Goal: Task Accomplishment & Management: Complete application form

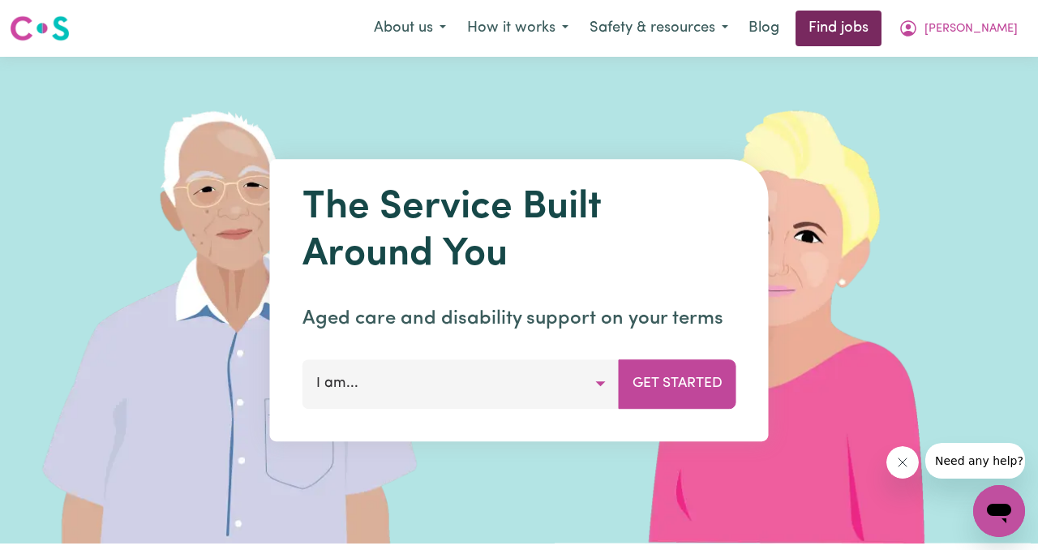
click at [882, 38] on link "Find jobs" at bounding box center [839, 29] width 86 height 36
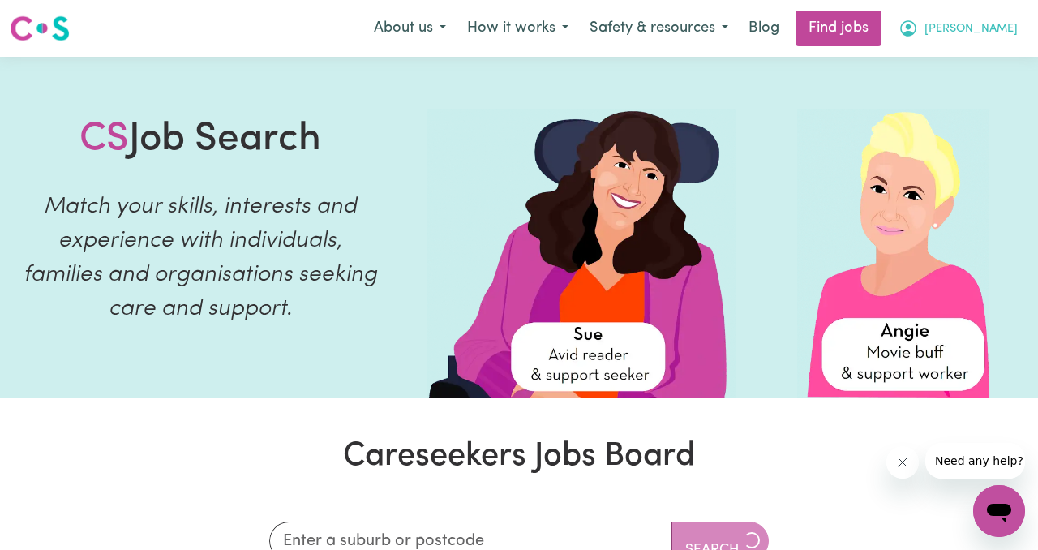
click at [989, 22] on button "[PERSON_NAME]" at bounding box center [958, 28] width 140 height 34
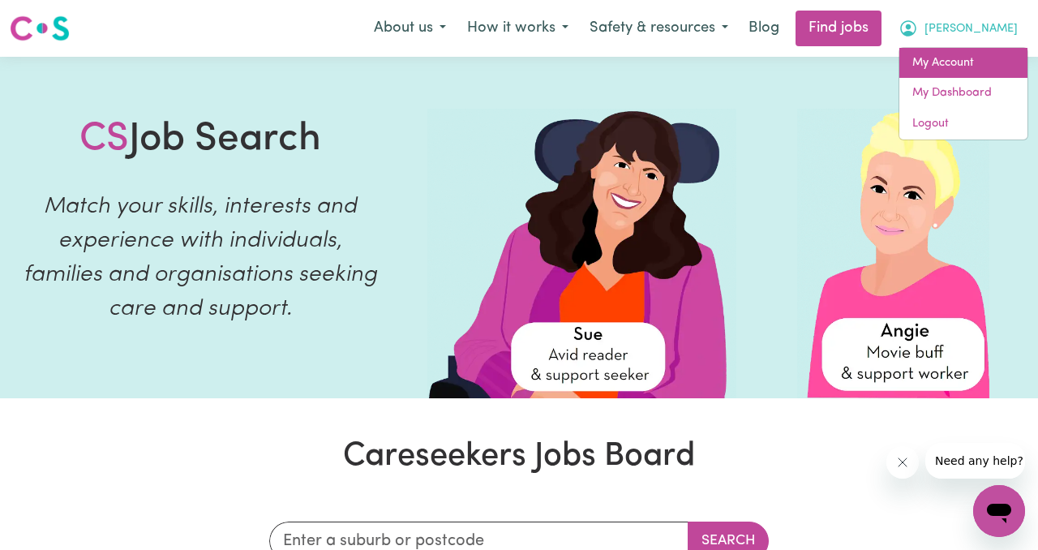
click at [987, 60] on link "My Account" at bounding box center [964, 63] width 128 height 31
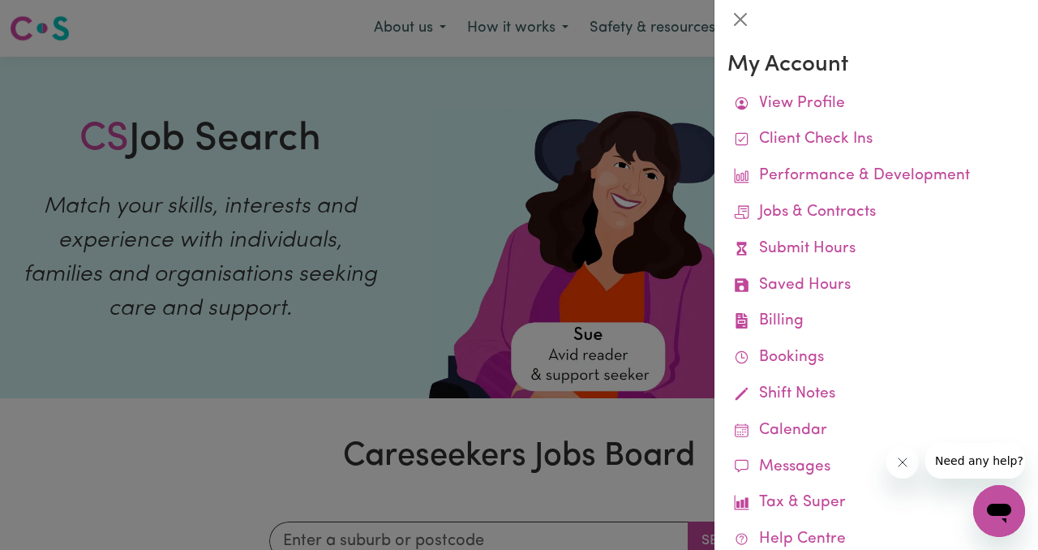
click at [569, 193] on div at bounding box center [519, 275] width 1038 height 550
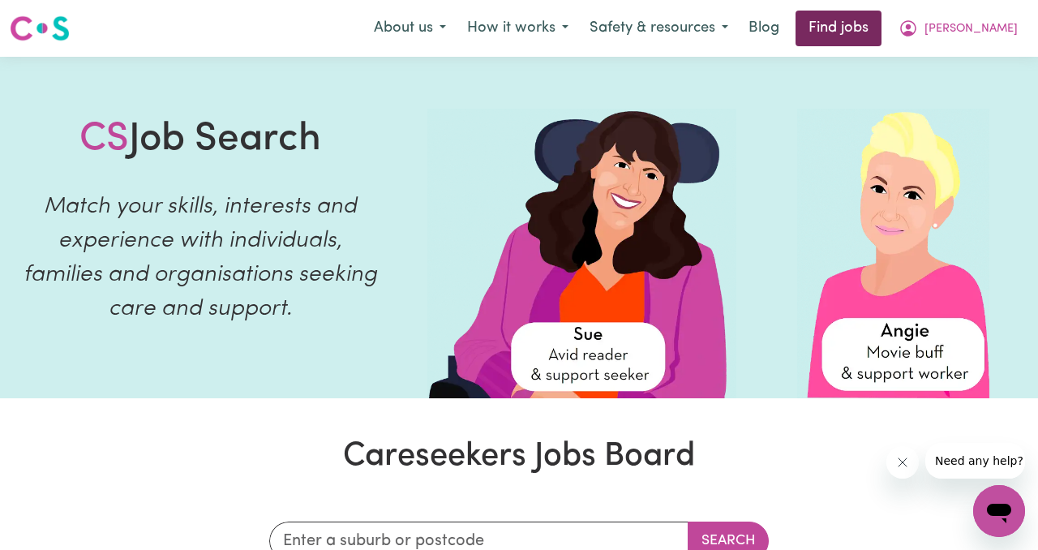
click at [882, 30] on link "Find jobs" at bounding box center [839, 29] width 86 height 36
click at [882, 32] on link "Find jobs" at bounding box center [839, 29] width 86 height 36
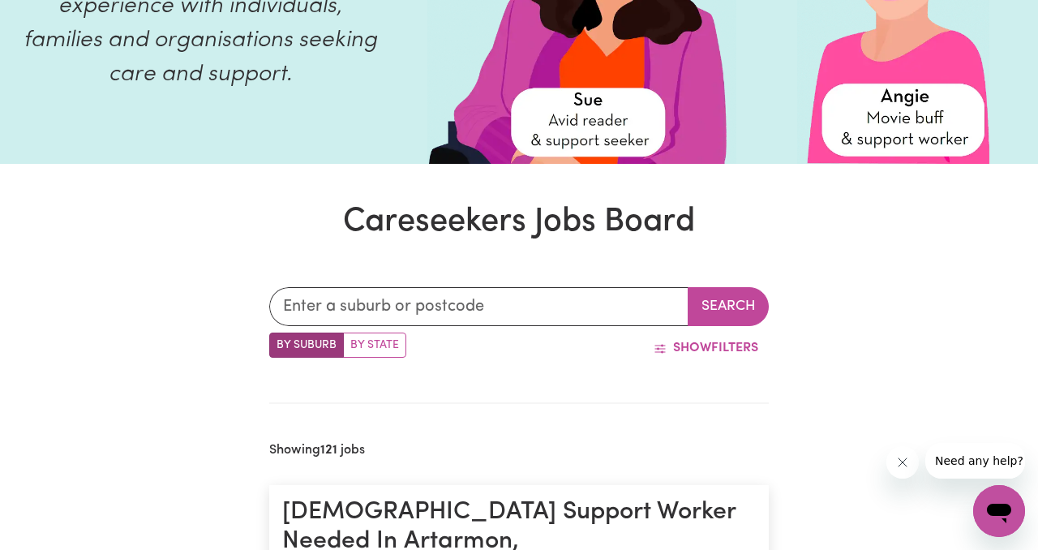
scroll to position [237, 0]
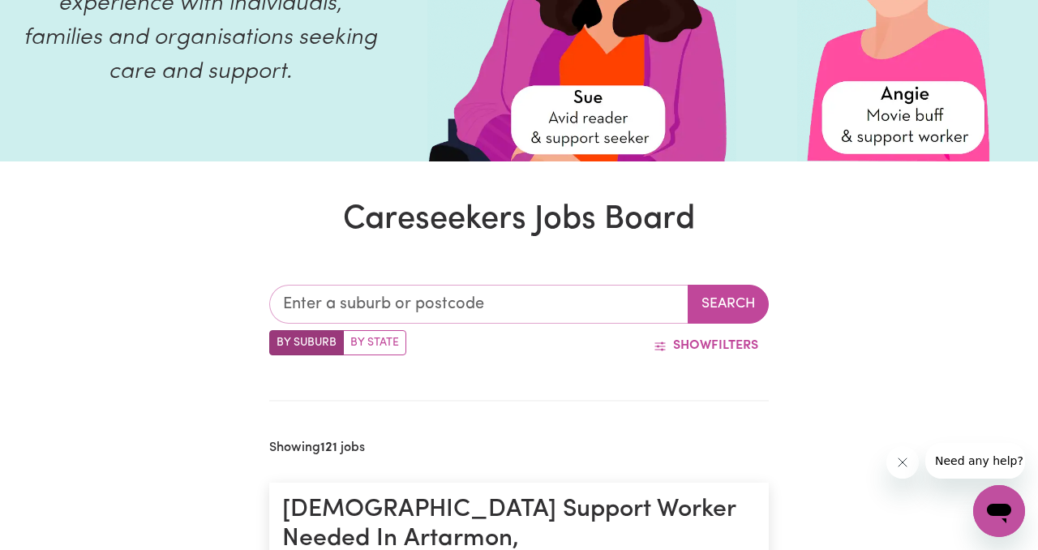
click at [556, 292] on input "text" at bounding box center [478, 304] width 419 height 39
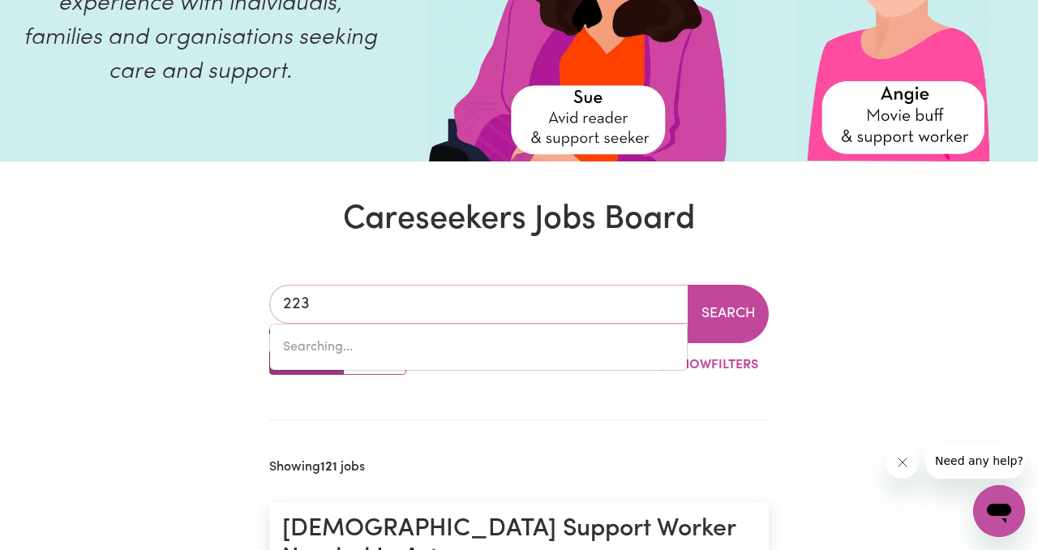
type input "2230"
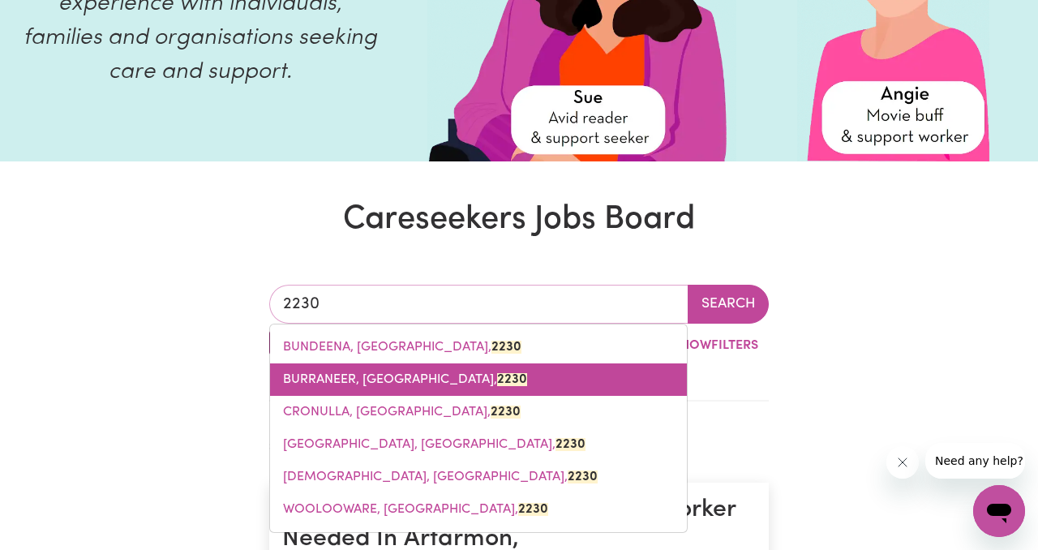
click at [426, 380] on span "BURRANEER, New South Wales, 2230" at bounding box center [405, 379] width 244 height 13
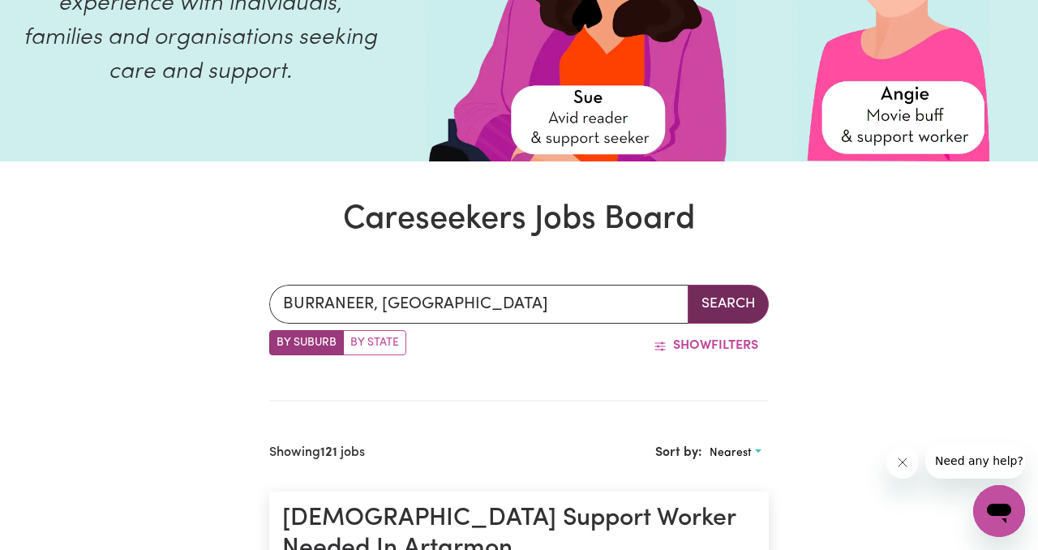
click at [725, 295] on button "Search" at bounding box center [728, 304] width 81 height 39
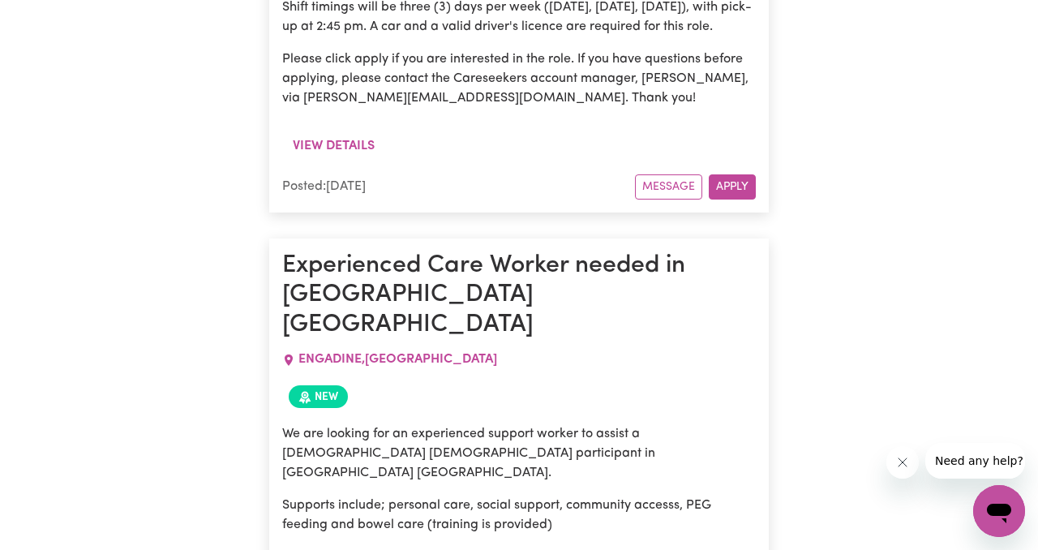
scroll to position [2256, 0]
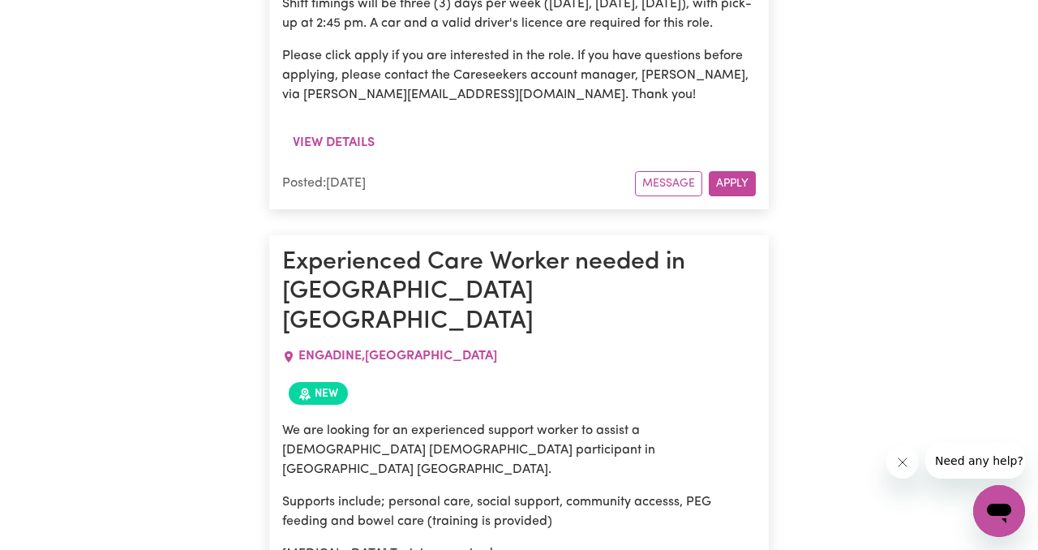
drag, startPoint x: 414, startPoint y: 403, endPoint x: 590, endPoint y: 406, distance: 176.0
copy p "mikayla@careseekers.com.au"
click at [630, 492] on p "Supports include; personal care, social support, community accesss, PEG feeding…" at bounding box center [519, 511] width 474 height 39
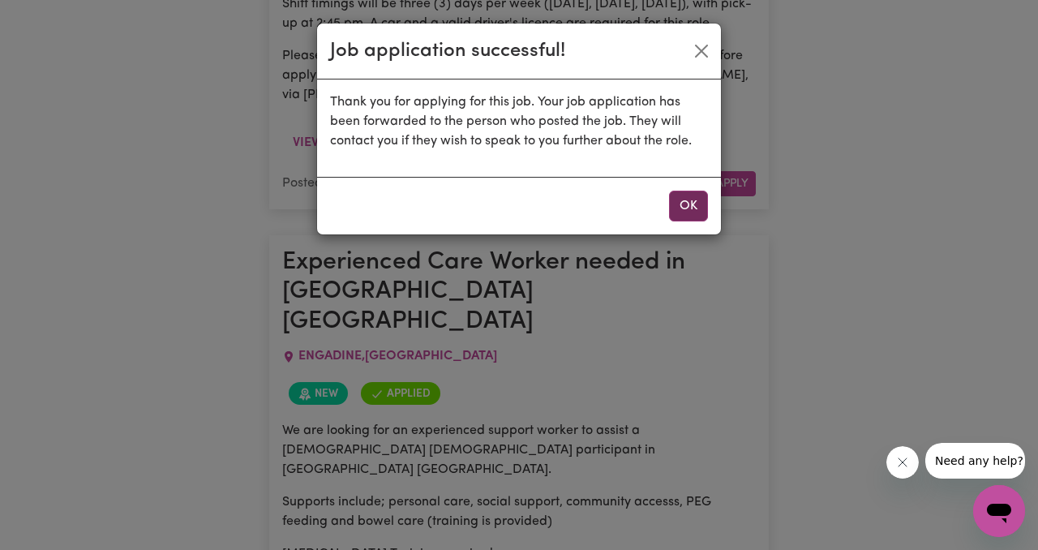
click at [683, 203] on button "OK" at bounding box center [688, 206] width 39 height 31
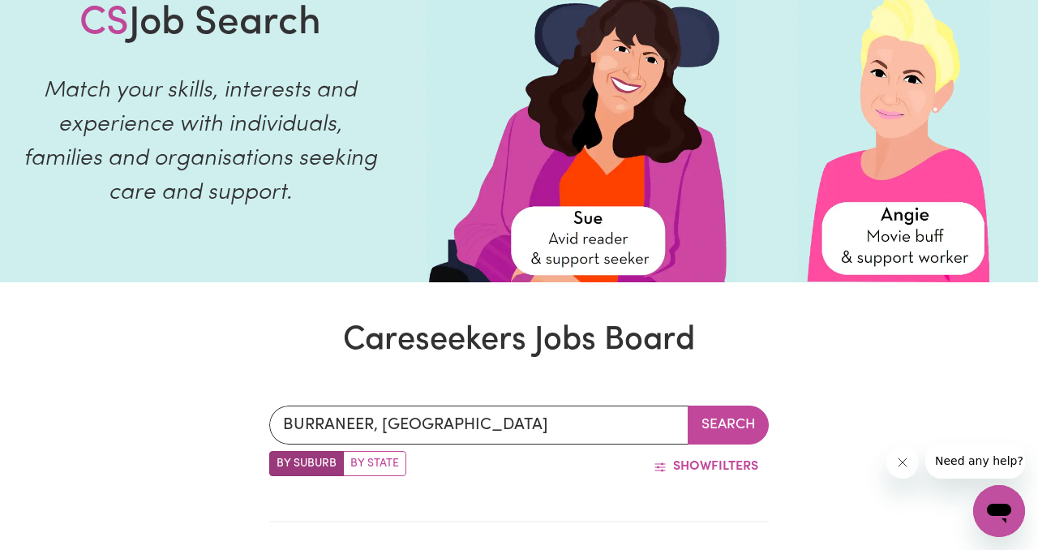
scroll to position [133, 0]
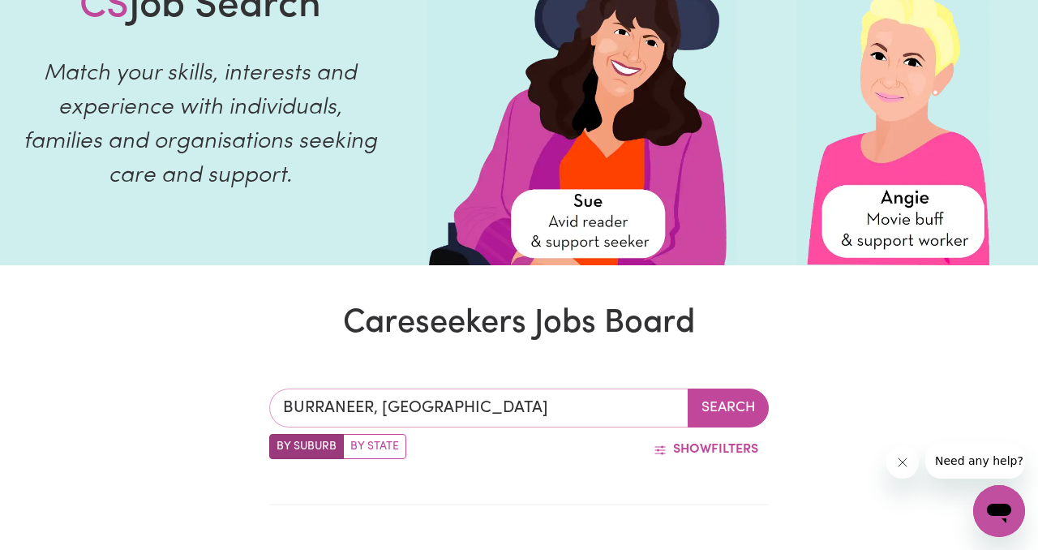
click at [380, 415] on input "BURRANEER, New South Wales" at bounding box center [478, 408] width 419 height 39
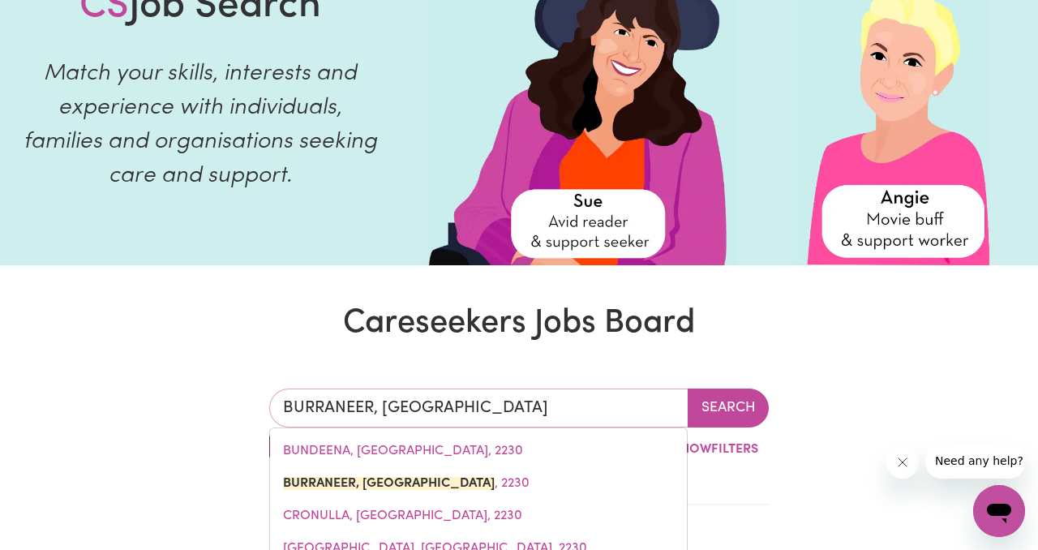
click at [380, 415] on input "BURRANEER, New South Wales" at bounding box center [478, 408] width 419 height 39
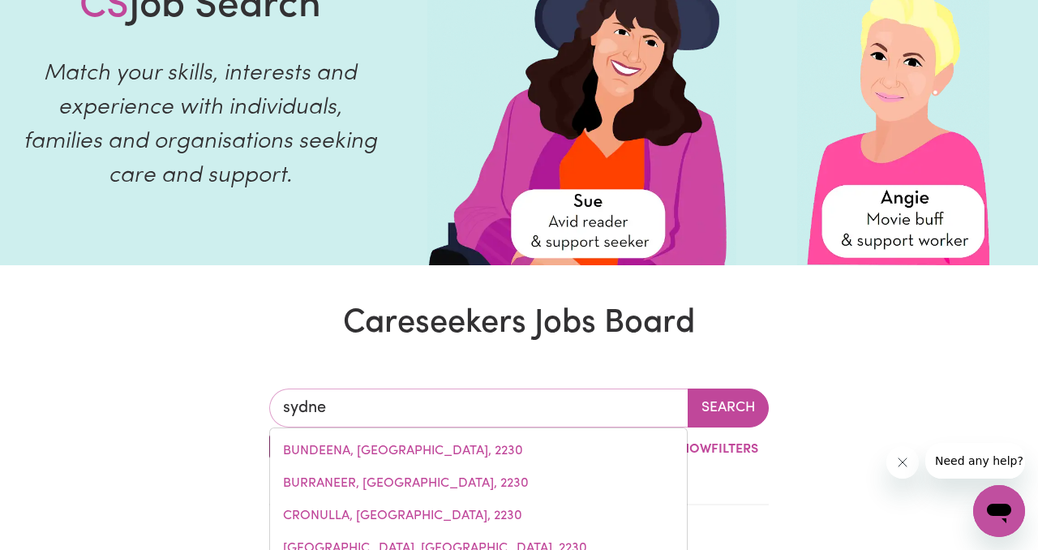
type input "sydney"
type input "sydney, New South Wales, 2000"
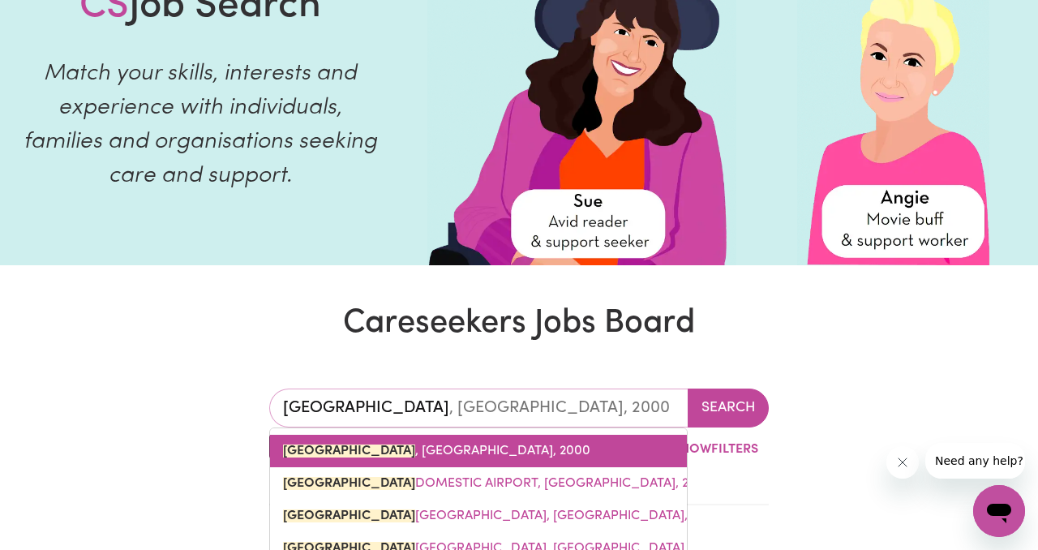
click at [425, 453] on span "SYDNEY , New South Wales, 2000" at bounding box center [436, 451] width 307 height 13
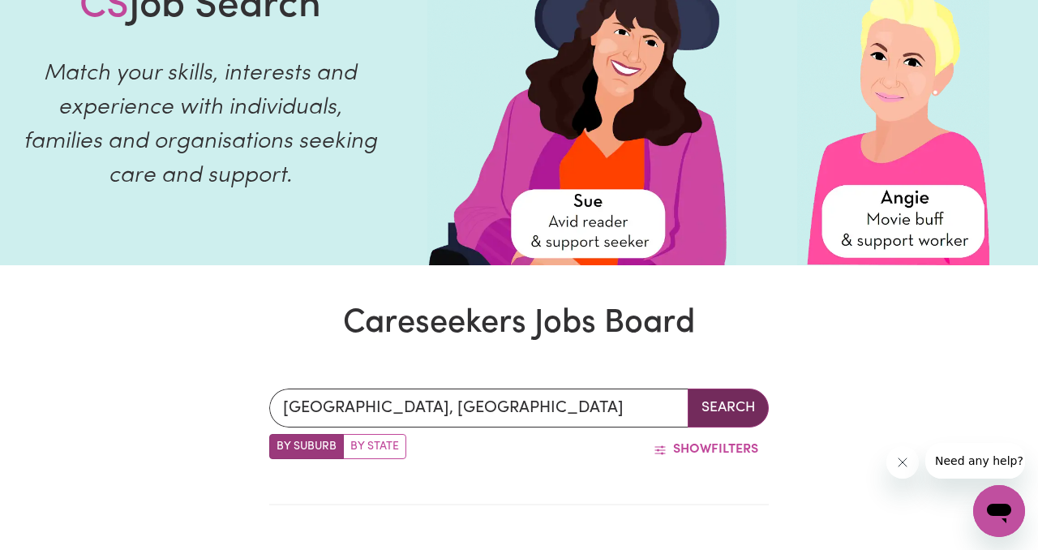
click at [728, 401] on button "Search" at bounding box center [728, 408] width 81 height 39
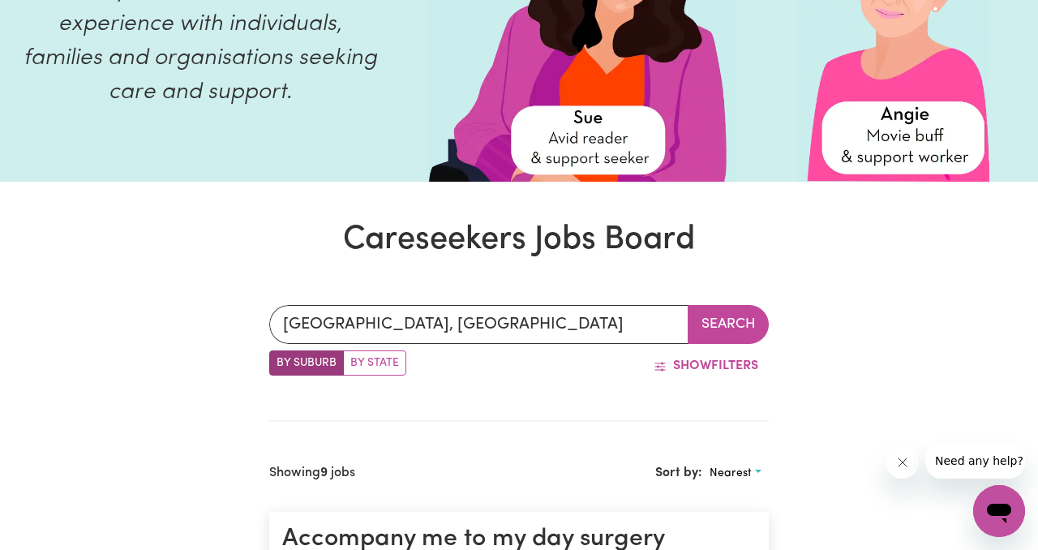
scroll to position [218, 0]
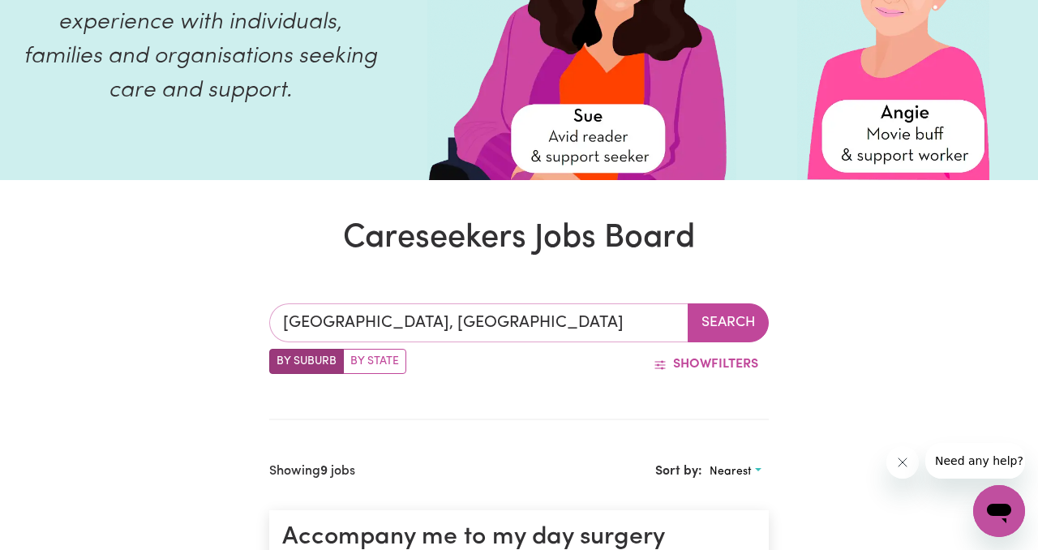
type input "SYDNEY, New South Wales, 2000"
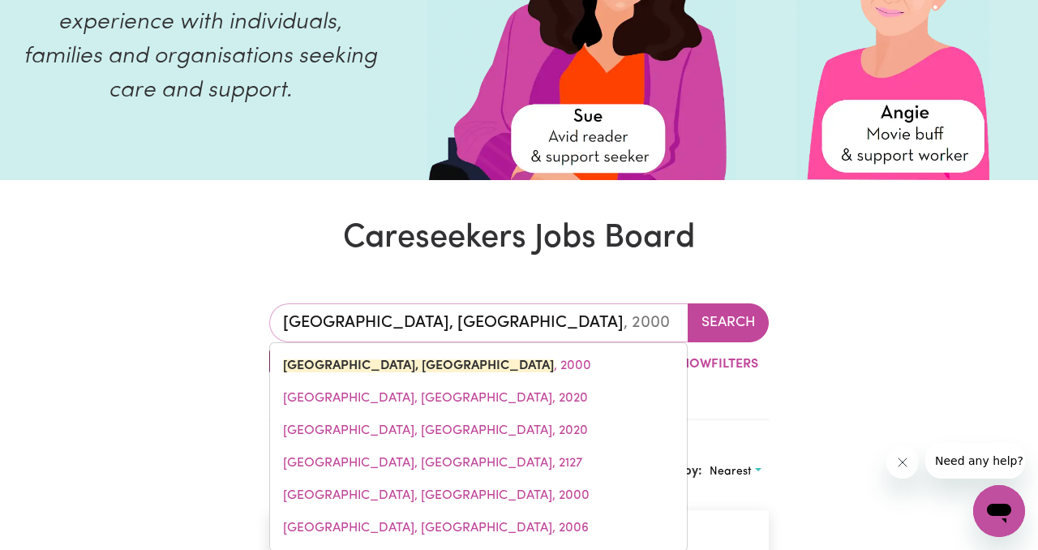
click at [423, 315] on input "SYDNEY, New South Wales" at bounding box center [478, 322] width 419 height 39
click at [518, 313] on input "SYDNEY, New South Wales" at bounding box center [478, 322] width 419 height 39
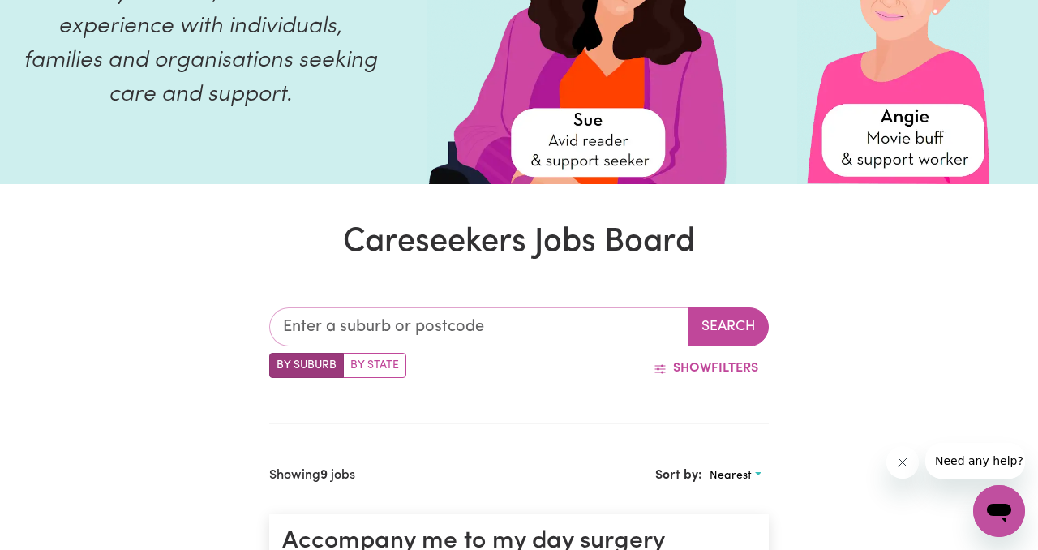
scroll to position [225, 0]
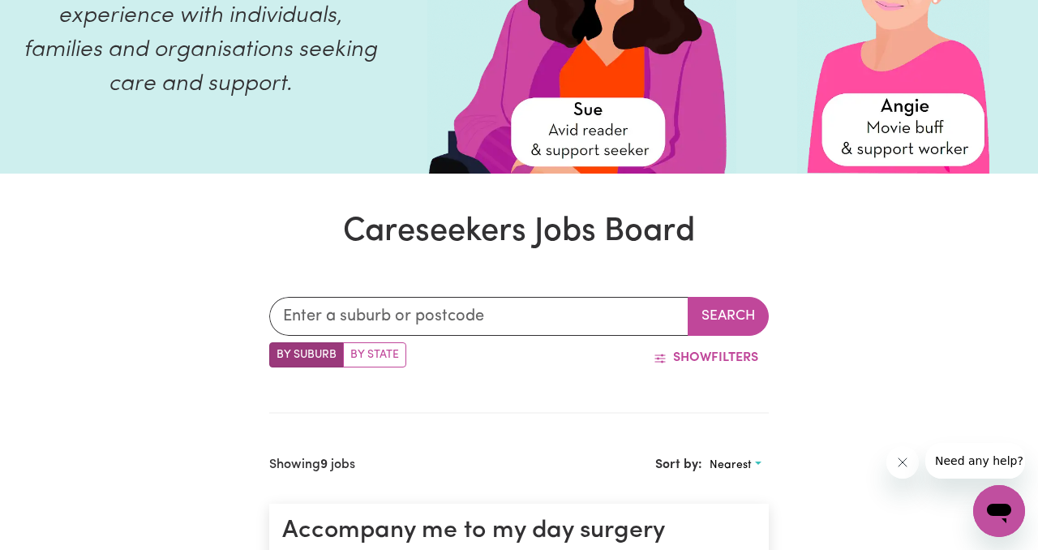
click at [364, 357] on label "By State" at bounding box center [374, 354] width 63 height 25
click at [280, 353] on input "By State" at bounding box center [274, 347] width 11 height 11
radio input "true"
click at [316, 353] on label "By Suburb" at bounding box center [306, 354] width 75 height 25
click at [280, 353] on input "By Suburb" at bounding box center [274, 347] width 11 height 11
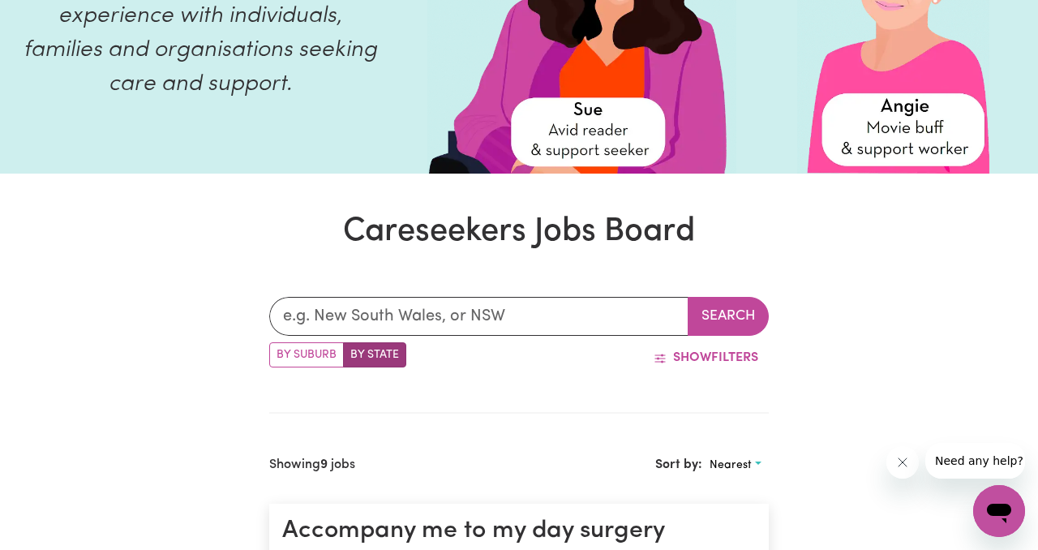
radio input "true"
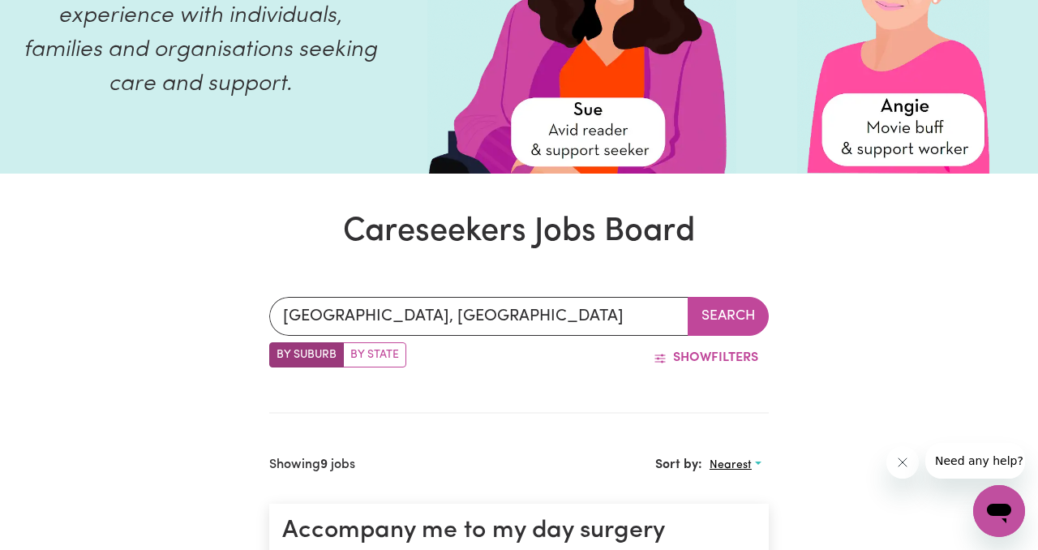
click at [737, 455] on button "Nearest" at bounding box center [735, 465] width 67 height 25
click at [709, 348] on button "Show Filters" at bounding box center [706, 357] width 126 height 31
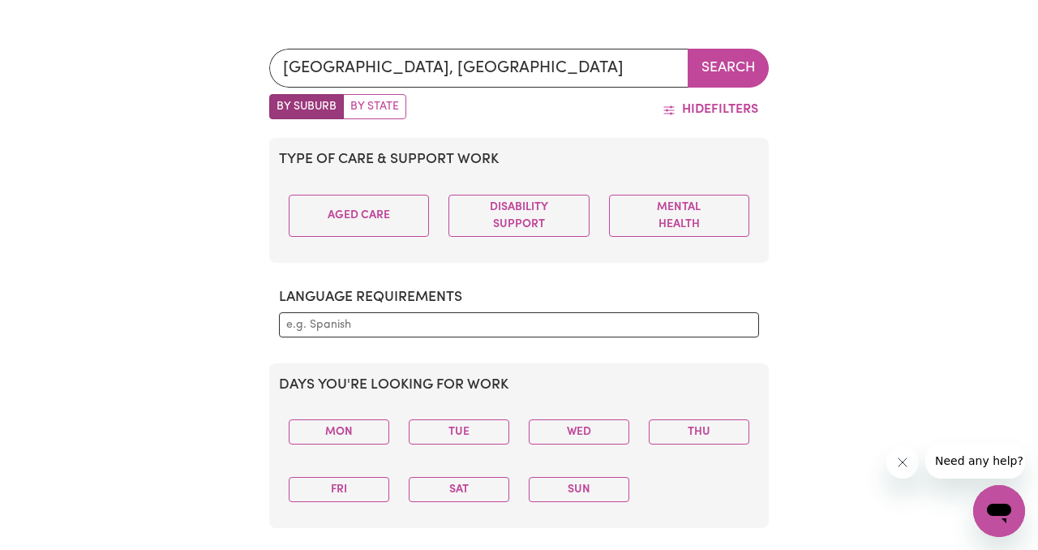
scroll to position [476, 0]
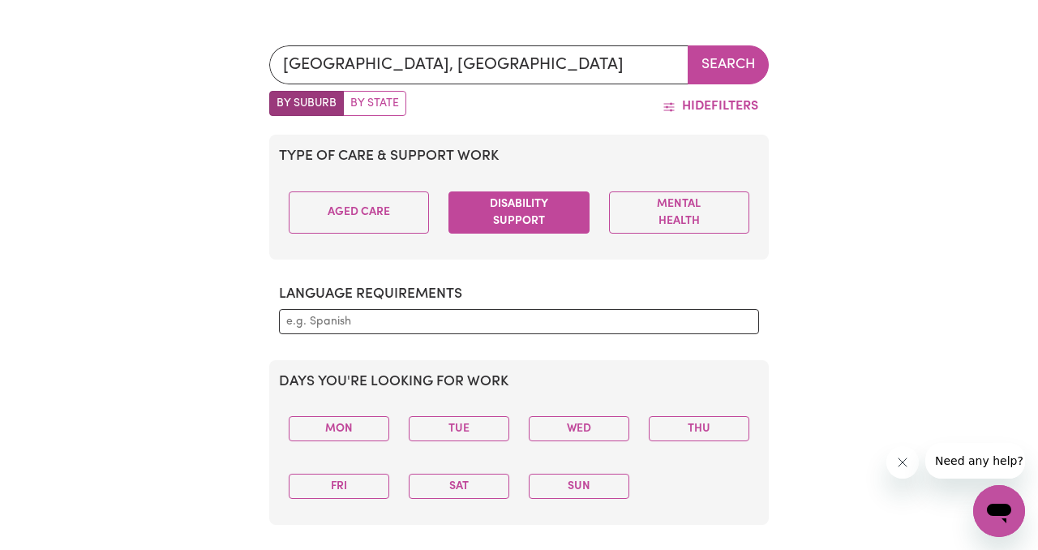
click at [508, 207] on button "Disability Support" at bounding box center [519, 212] width 140 height 42
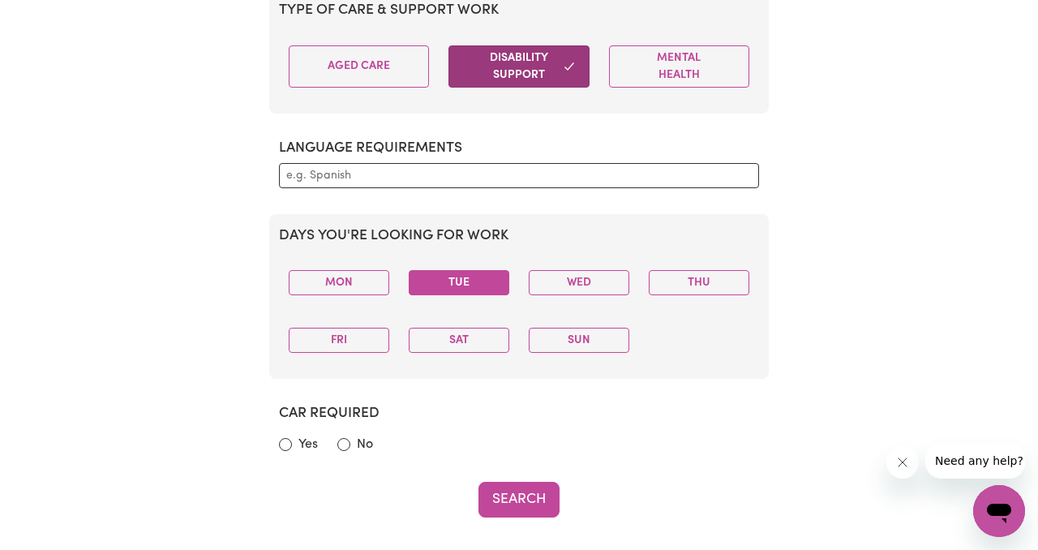
click at [470, 285] on button "Tue" at bounding box center [459, 282] width 101 height 25
click at [277, 438] on section "Car required Yes No" at bounding box center [519, 430] width 500 height 77
click at [284, 440] on input "Yes" at bounding box center [285, 444] width 13 height 13
radio input "true"
click at [343, 445] on input "No" at bounding box center [343, 444] width 13 height 13
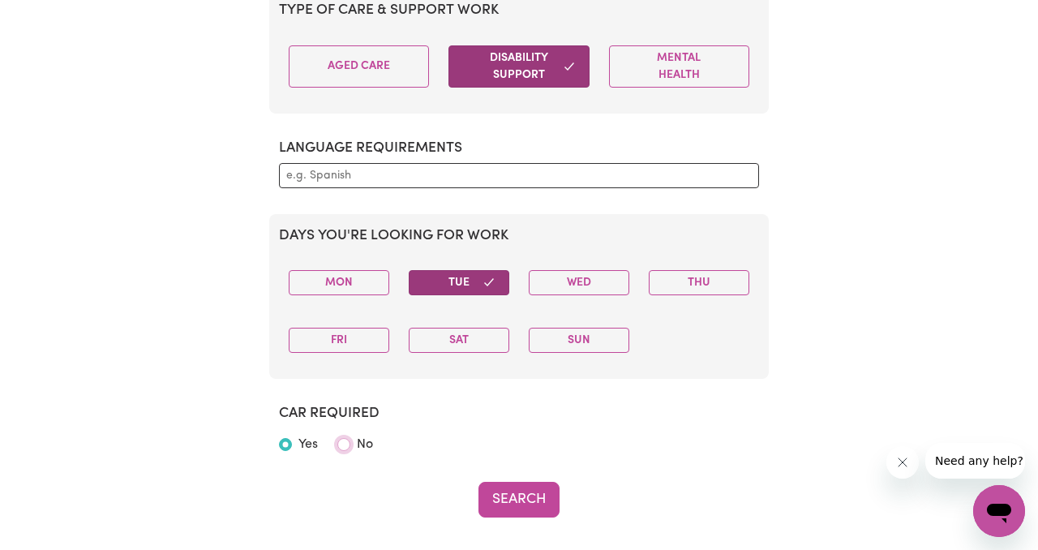
radio input "true"
click at [281, 446] on input "Yes" at bounding box center [285, 444] width 13 height 13
radio input "true"
click at [363, 335] on button "Fri" at bounding box center [339, 340] width 101 height 25
click at [451, 333] on button "Sat" at bounding box center [459, 340] width 101 height 25
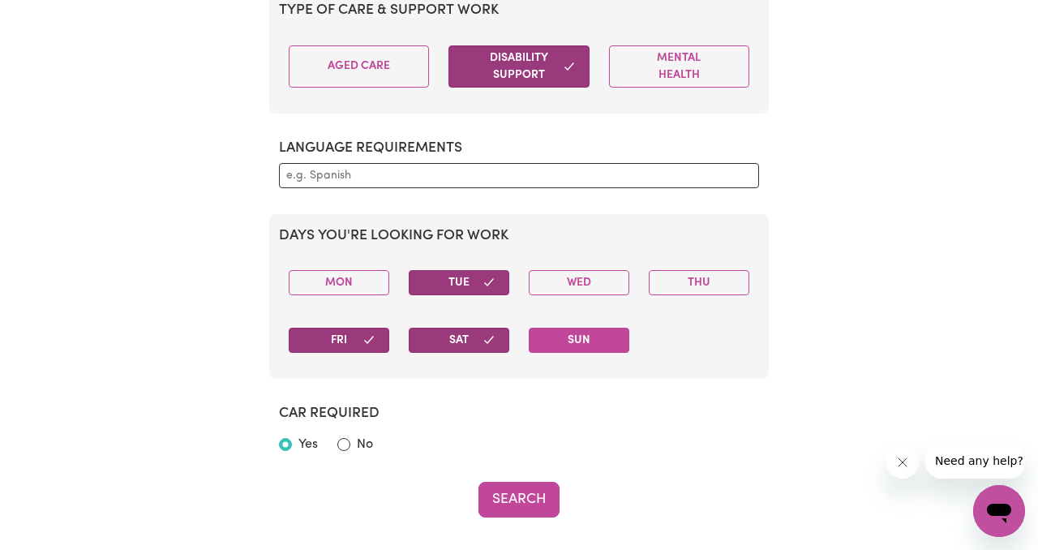
click at [566, 329] on button "Sun" at bounding box center [579, 340] width 101 height 25
click at [502, 513] on button "Search" at bounding box center [519, 500] width 81 height 36
click at [503, 498] on button "Search" at bounding box center [519, 500] width 81 height 36
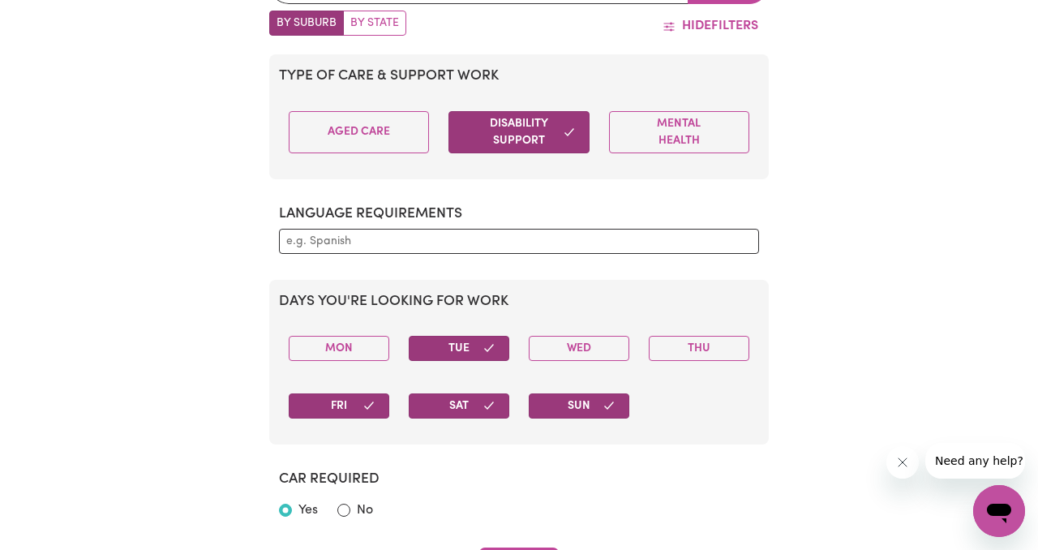
scroll to position [554, 0]
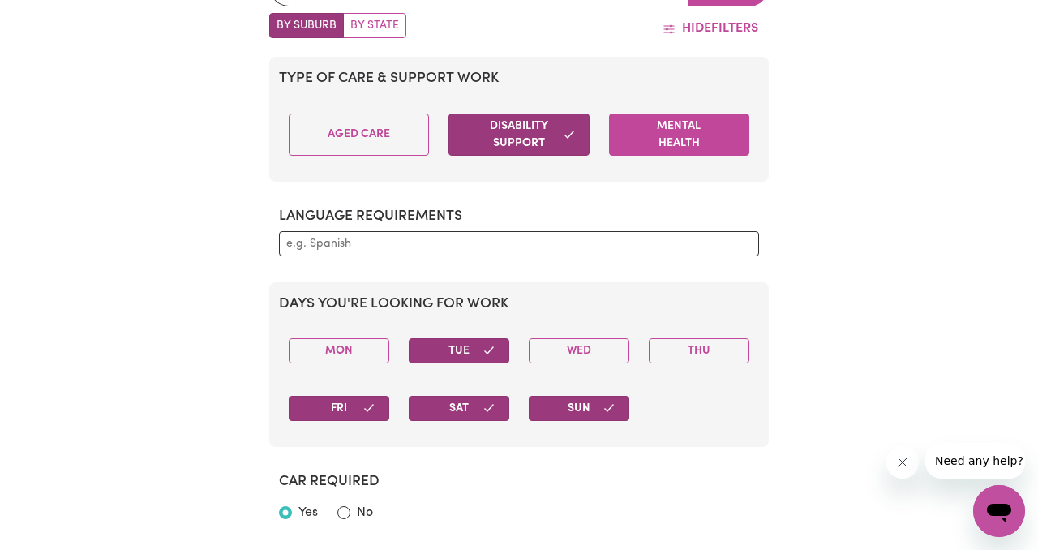
click at [647, 152] on button "Mental Health" at bounding box center [679, 135] width 140 height 42
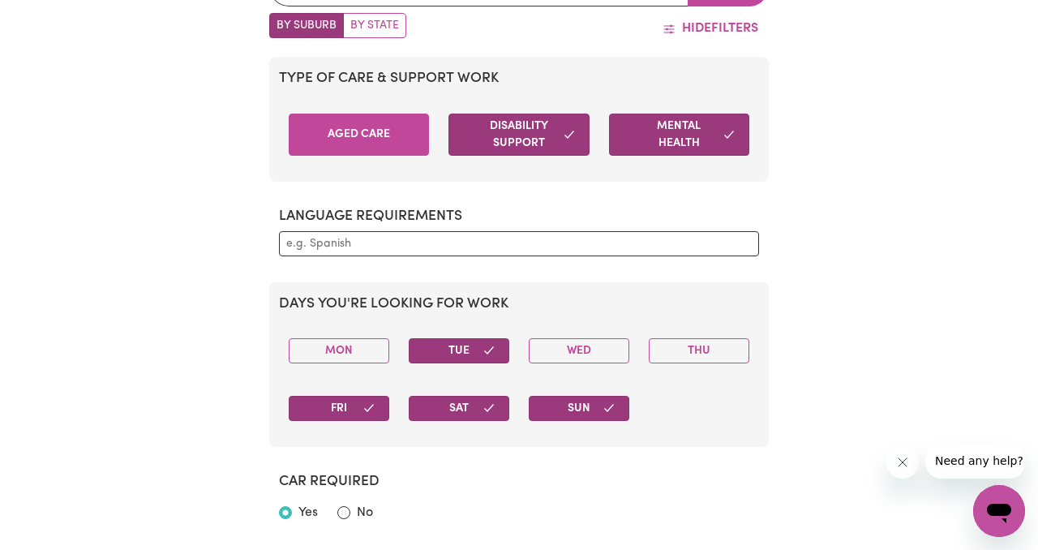
click at [384, 134] on button "Aged Care" at bounding box center [359, 135] width 140 height 42
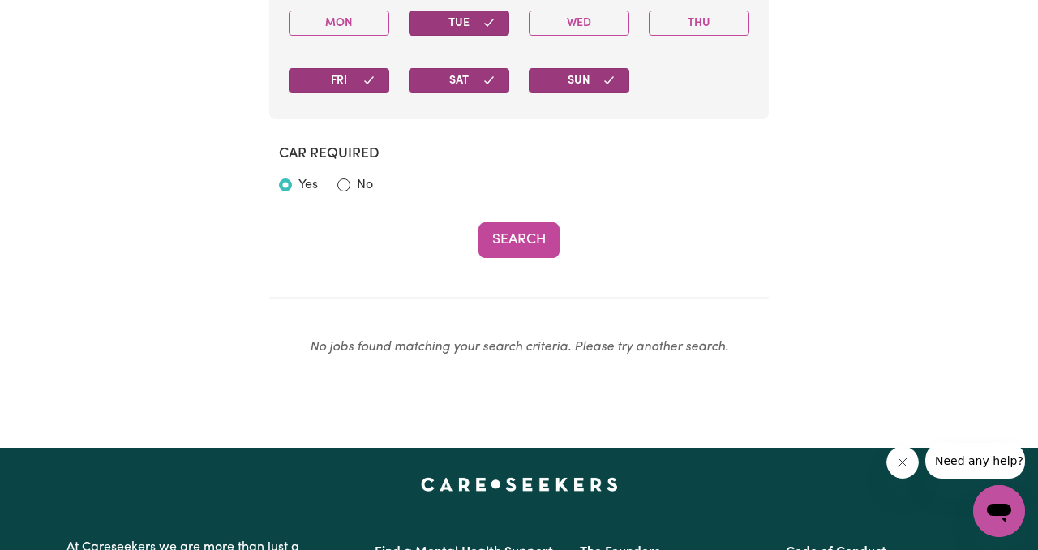
scroll to position [883, 0]
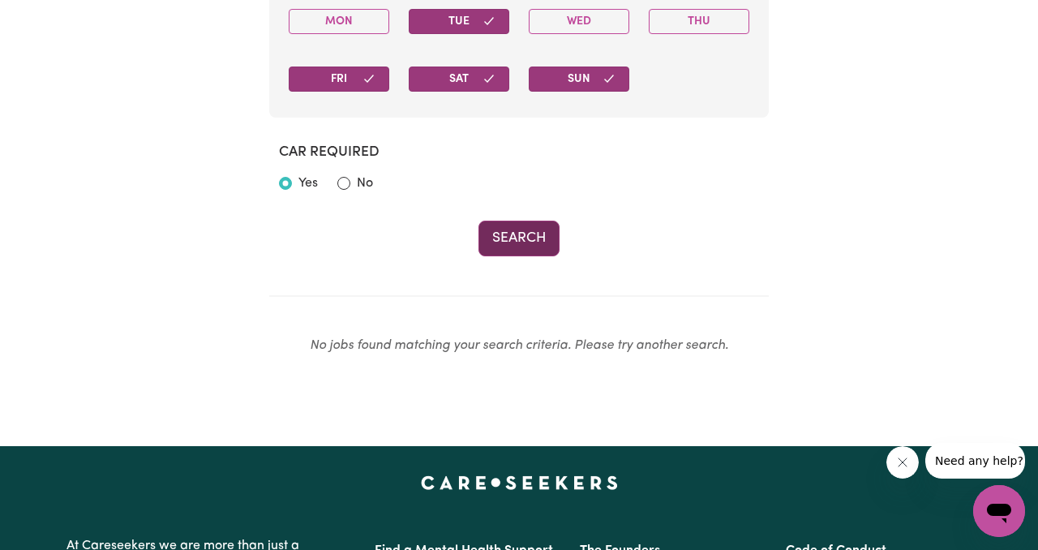
click at [526, 247] on button "Search" at bounding box center [519, 239] width 81 height 36
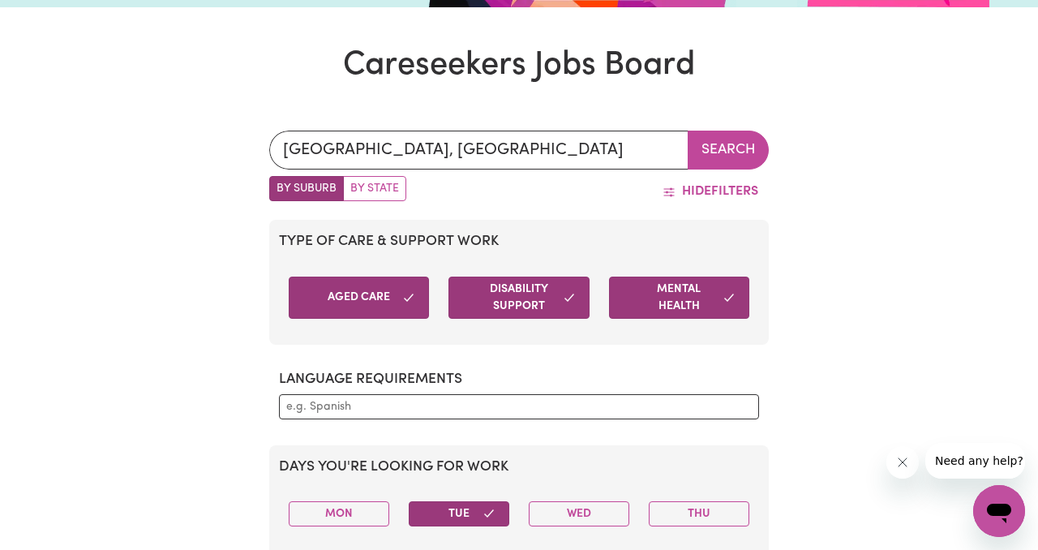
scroll to position [392, 0]
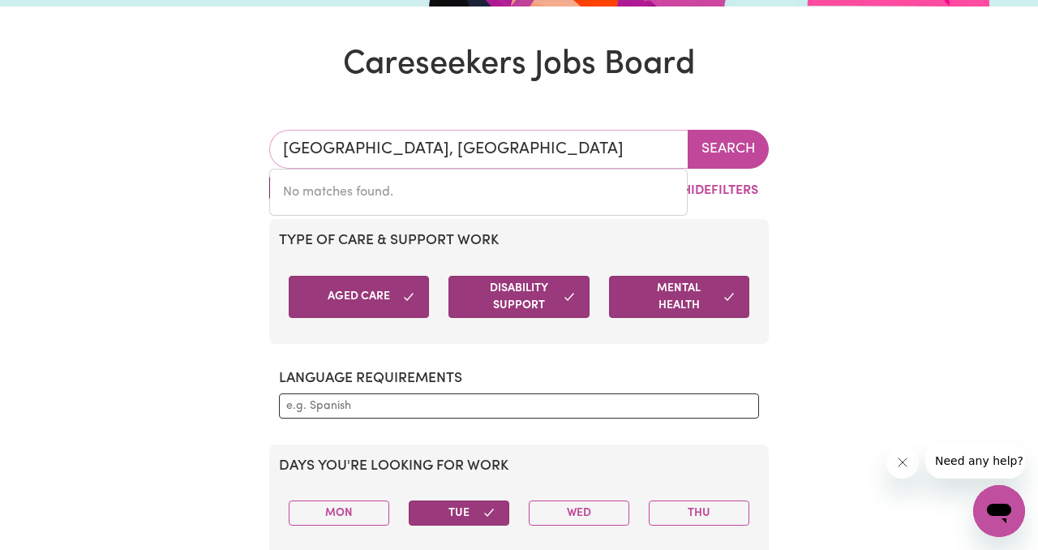
click at [427, 145] on input "SYDNEY, New South Wales" at bounding box center [478, 149] width 419 height 39
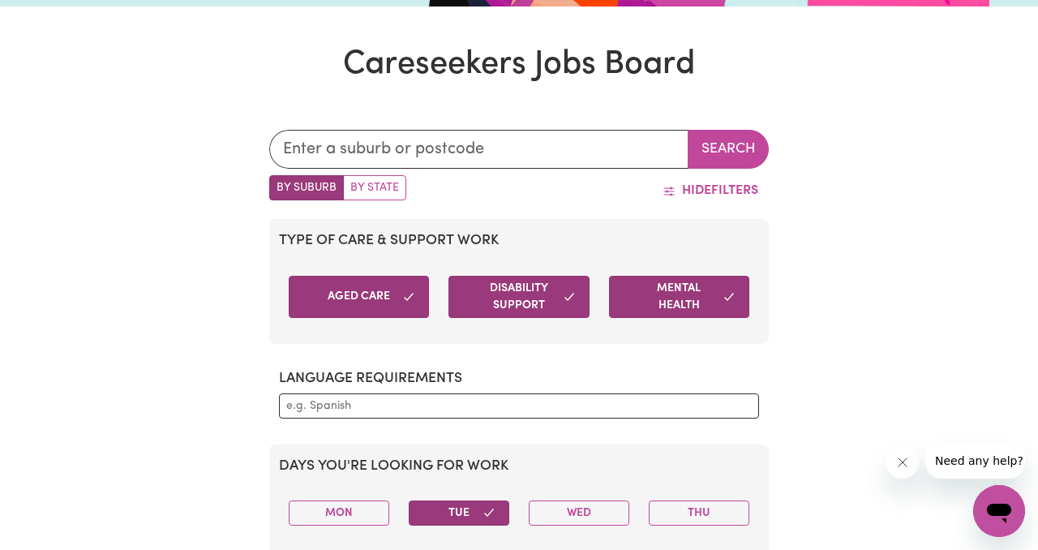
click at [950, 254] on div "Search By Suburb By State Hide Filters Type of care & support work Aged Care Di…" at bounding box center [519, 495] width 1038 height 808
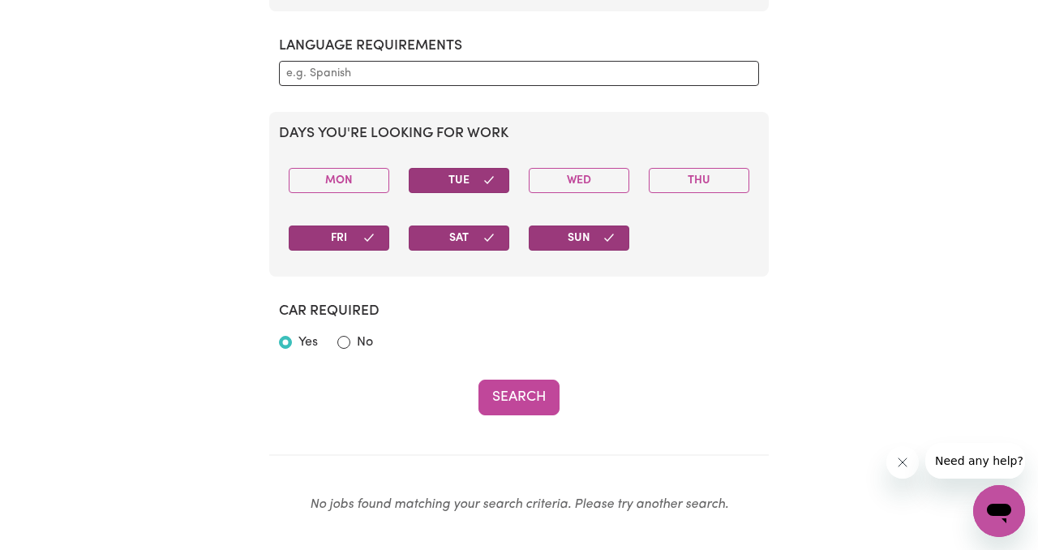
scroll to position [728, 0]
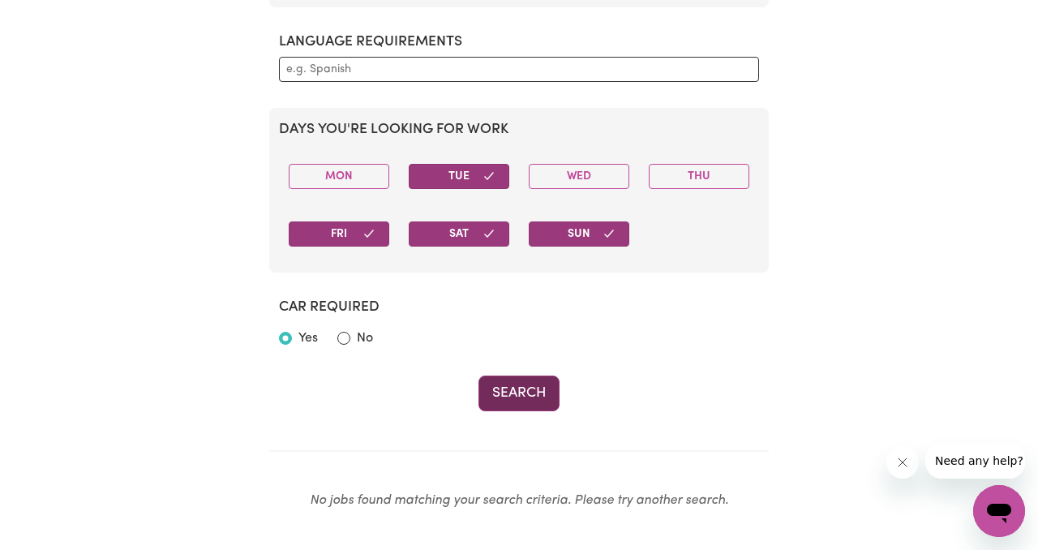
click at [513, 384] on button "Search" at bounding box center [519, 394] width 81 height 36
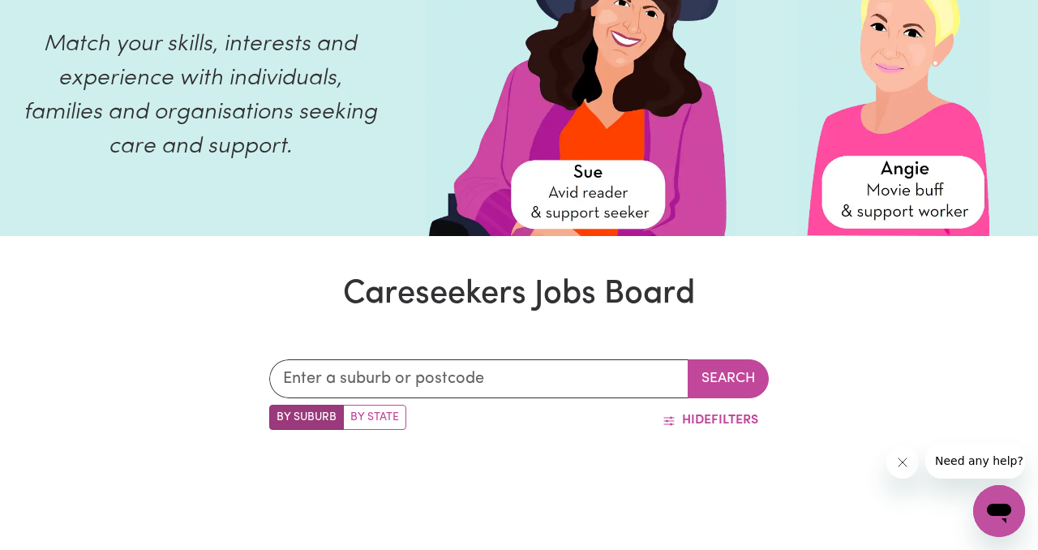
scroll to position [0, 0]
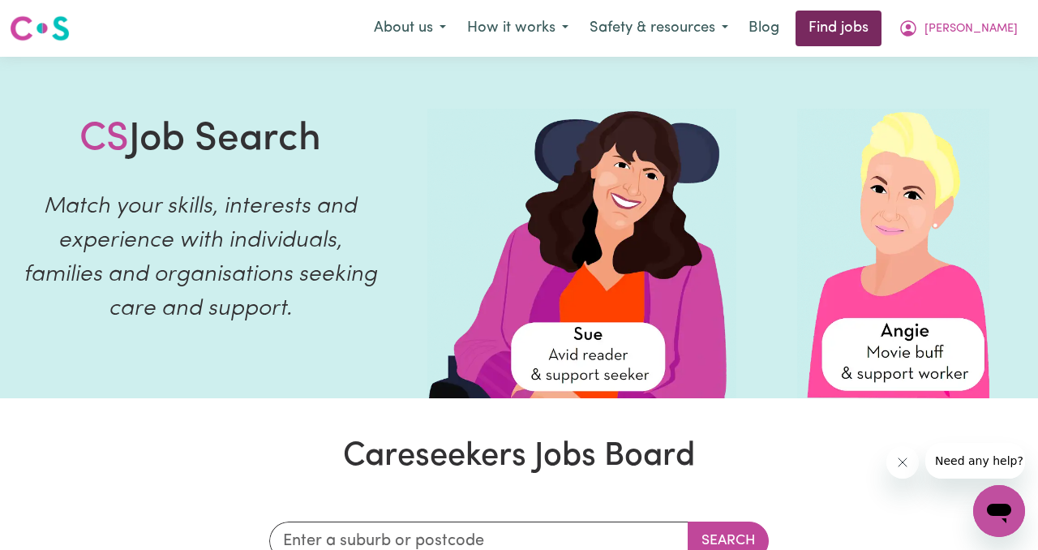
click at [882, 23] on link "Find jobs" at bounding box center [839, 29] width 86 height 36
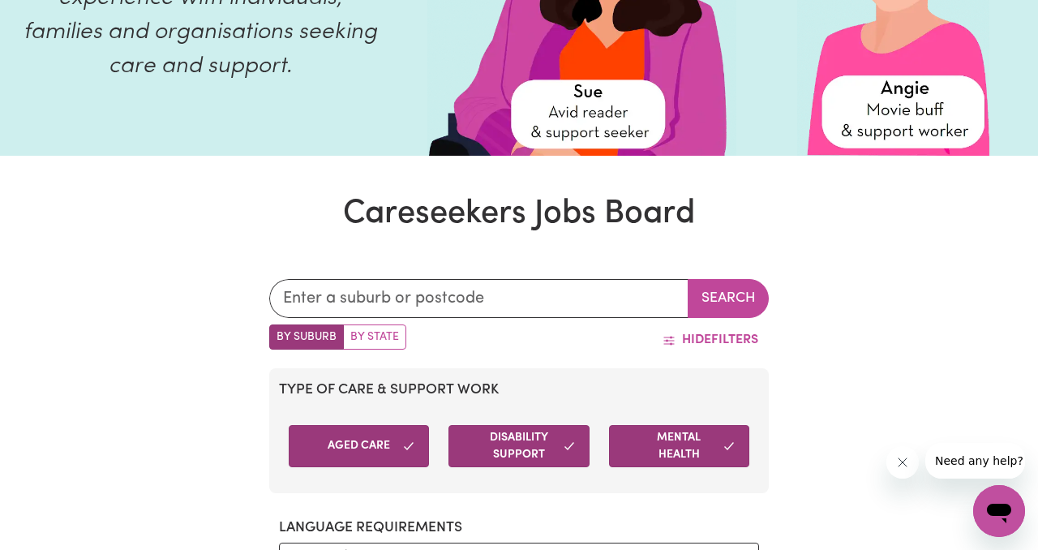
scroll to position [243, 0]
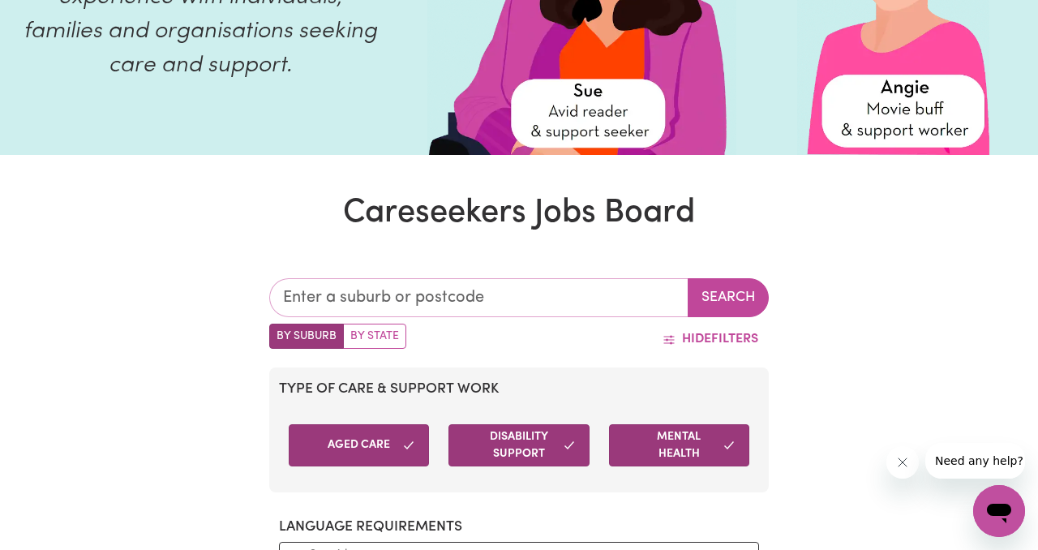
click at [476, 299] on input "text" at bounding box center [478, 297] width 419 height 39
type input "syd"
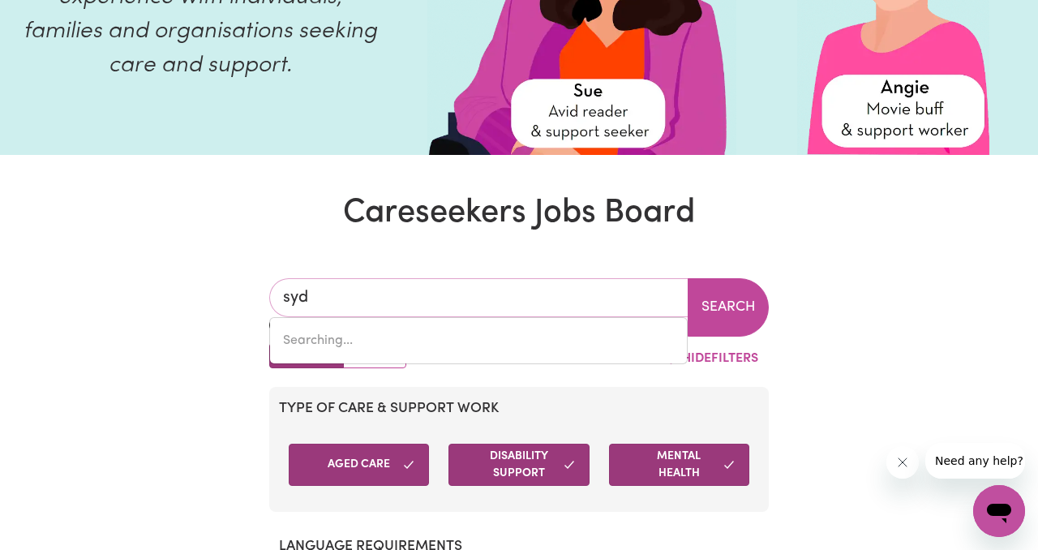
type input "sydENHAM, New South Wales, 2044"
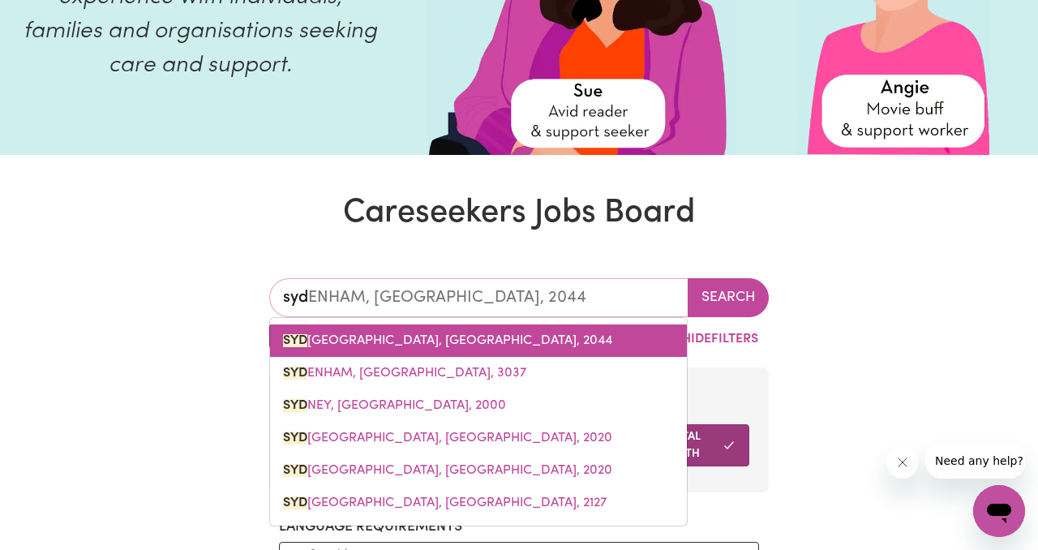
type input "sydn"
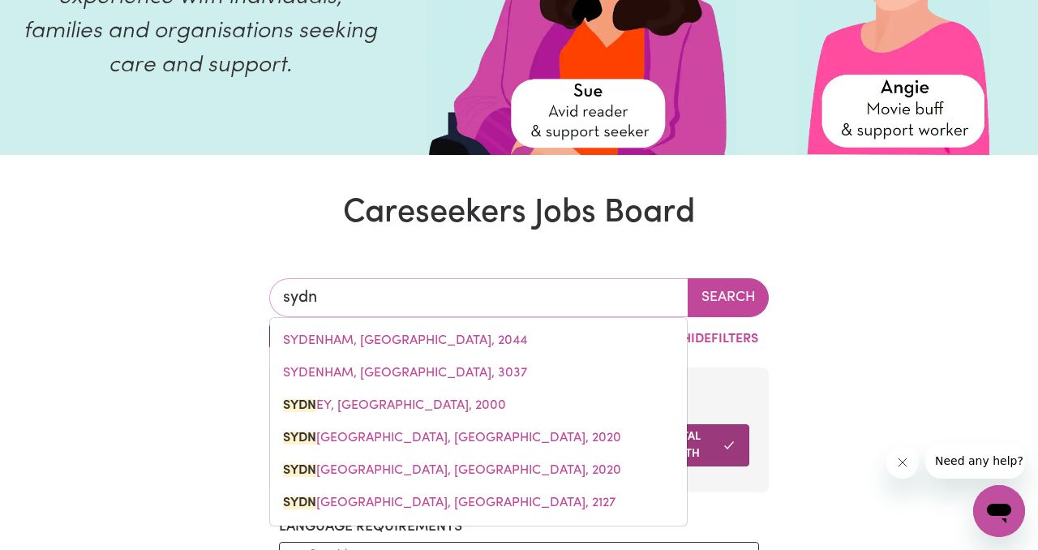
type input "sydnEY, New South Wales, 2000"
type input "sydne"
type input "sydneY, New South Wales, 2000"
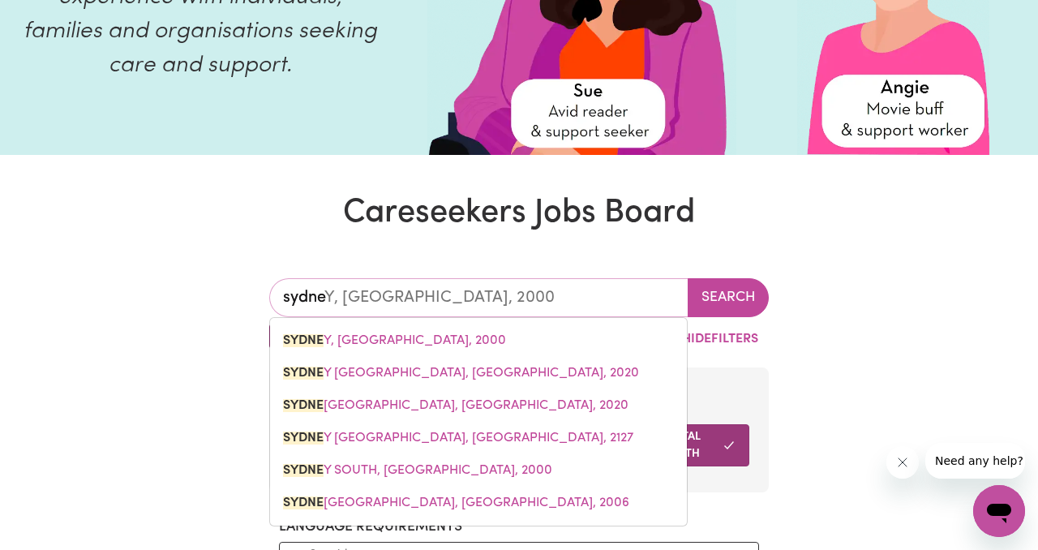
type input "sydney"
type input "sydney, New South Wales, 2000"
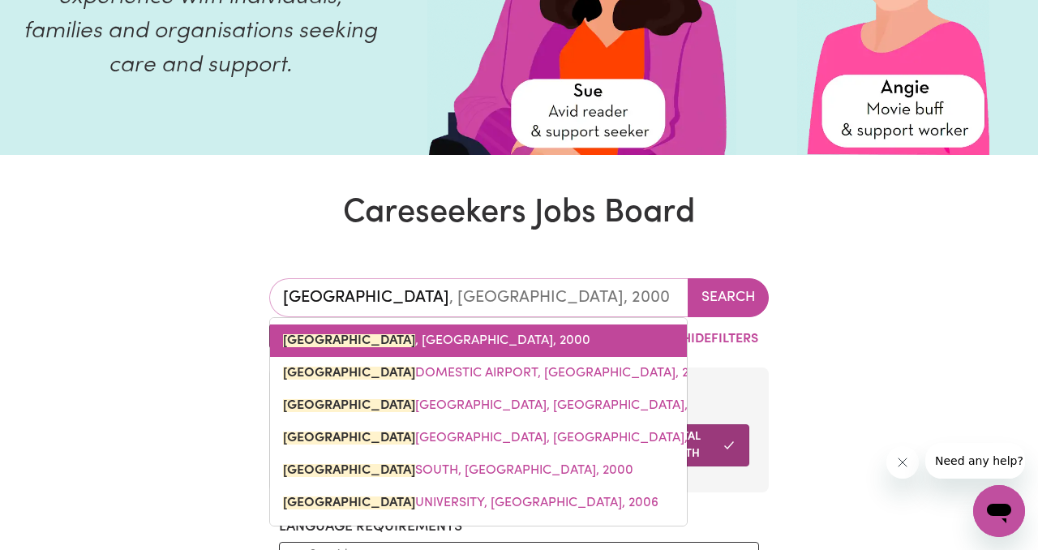
click at [407, 325] on link "SYDNEY , New South Wales, 2000" at bounding box center [478, 340] width 417 height 32
type input "SYDNEY, New South Wales, 2000"
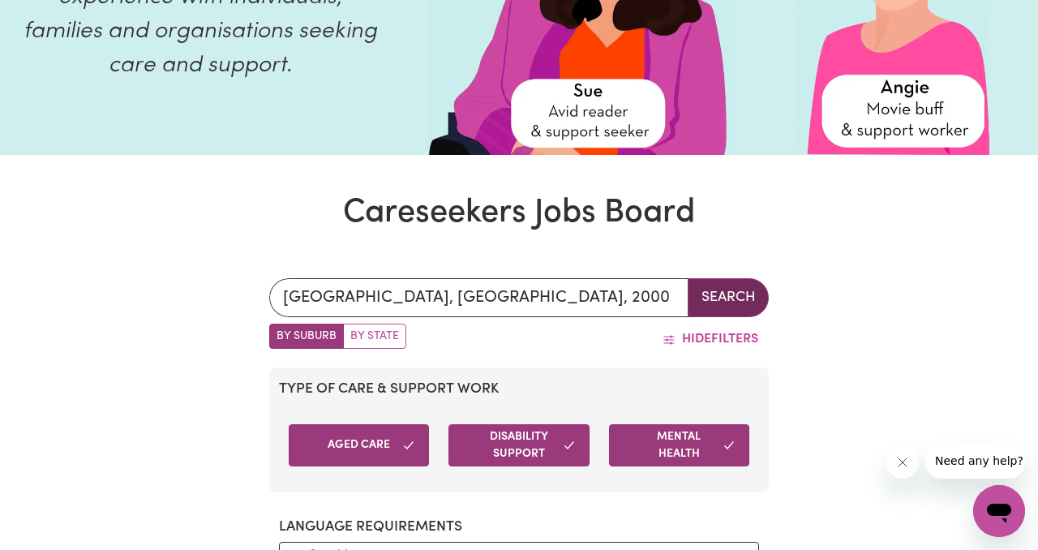
click at [711, 295] on button "Search" at bounding box center [728, 297] width 81 height 39
click at [737, 303] on button "Search" at bounding box center [728, 297] width 81 height 39
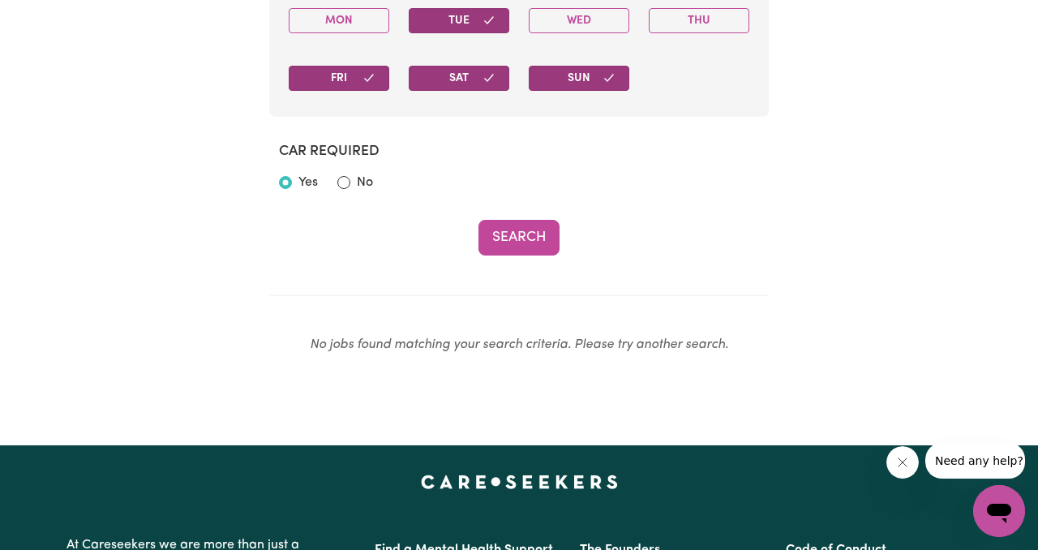
scroll to position [887, 0]
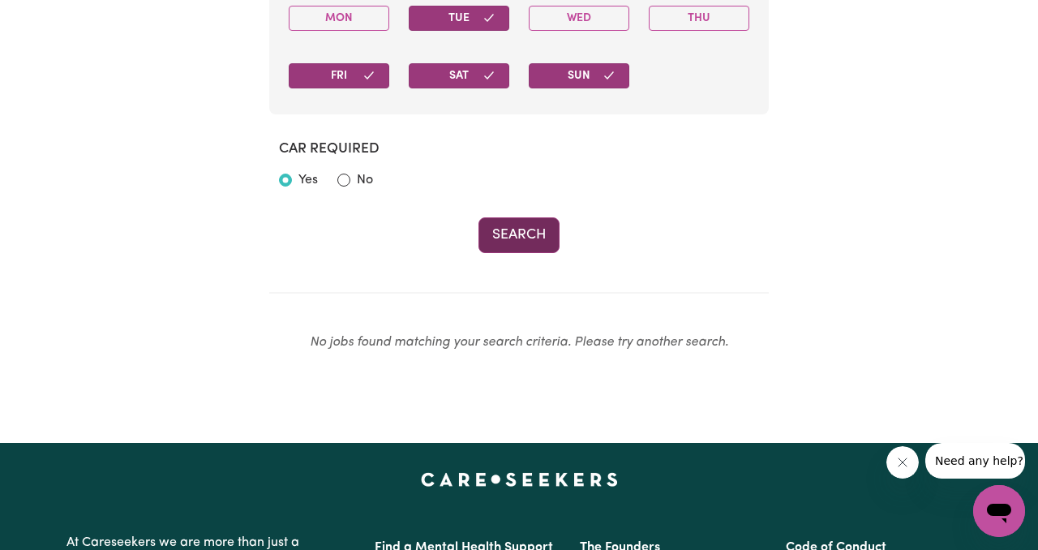
click at [528, 238] on button "Search" at bounding box center [519, 235] width 81 height 36
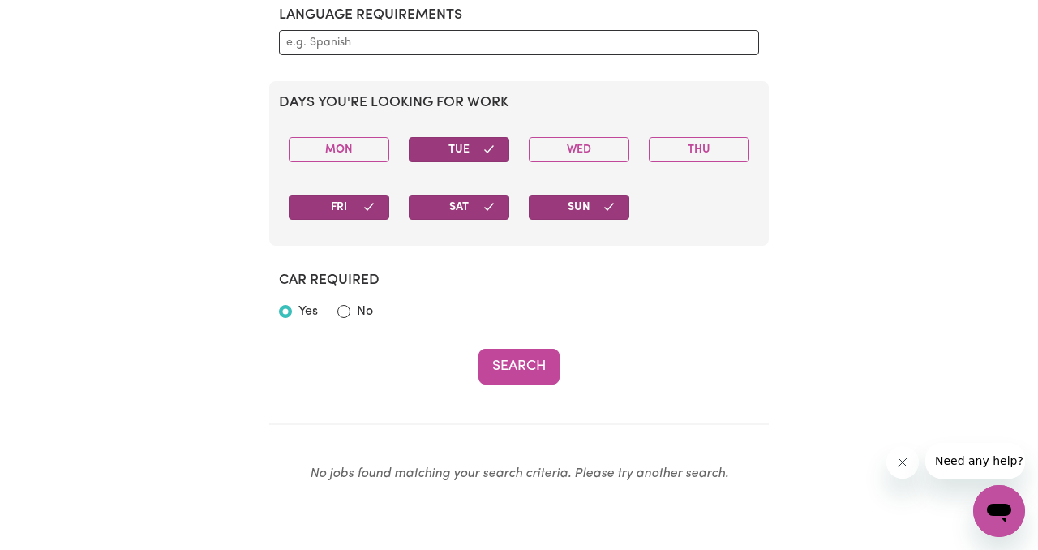
scroll to position [739, 0]
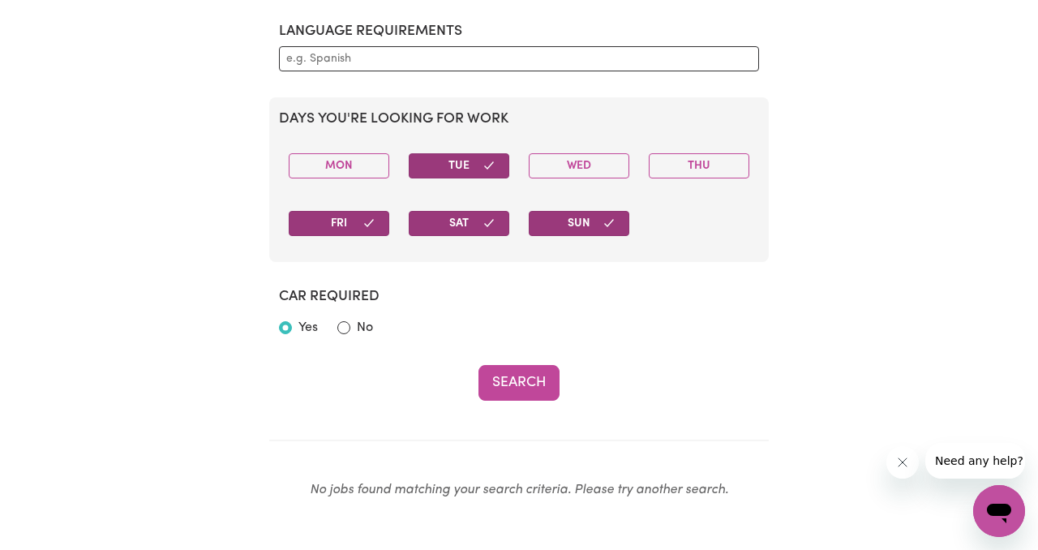
click at [561, 226] on button "Sun" at bounding box center [579, 223] width 101 height 25
click at [493, 223] on icon "button" at bounding box center [489, 223] width 13 height 13
click at [346, 208] on div "Fri" at bounding box center [339, 223] width 120 height 51
click at [469, 164] on button "Tue" at bounding box center [459, 165] width 101 height 25
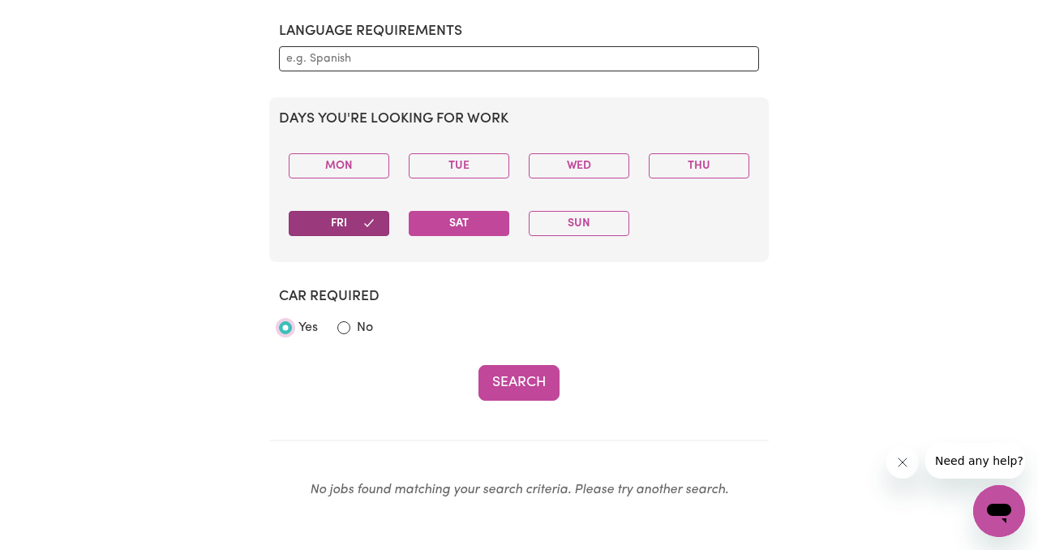
click at [284, 331] on input "Yes" at bounding box center [285, 327] width 13 height 13
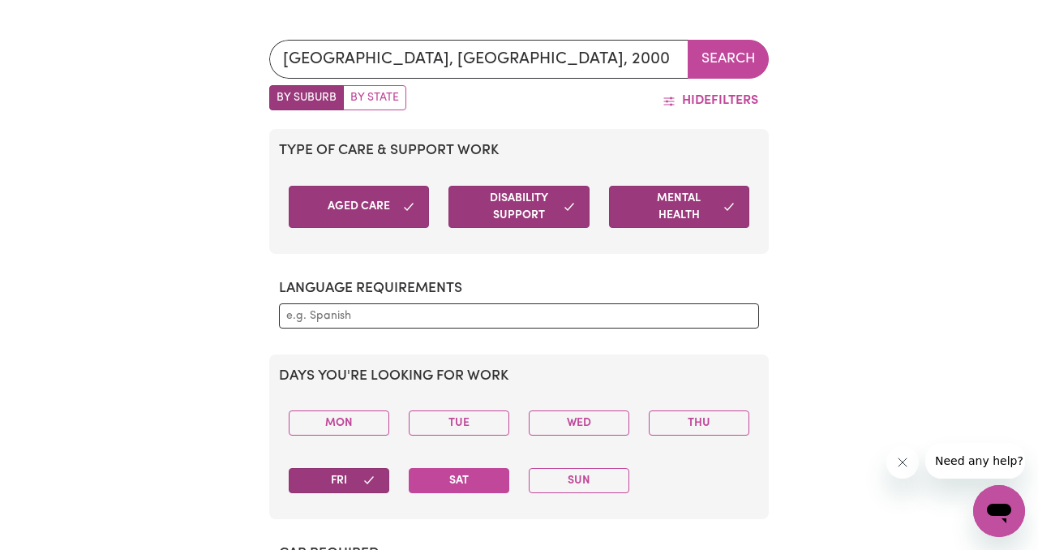
scroll to position [450, 0]
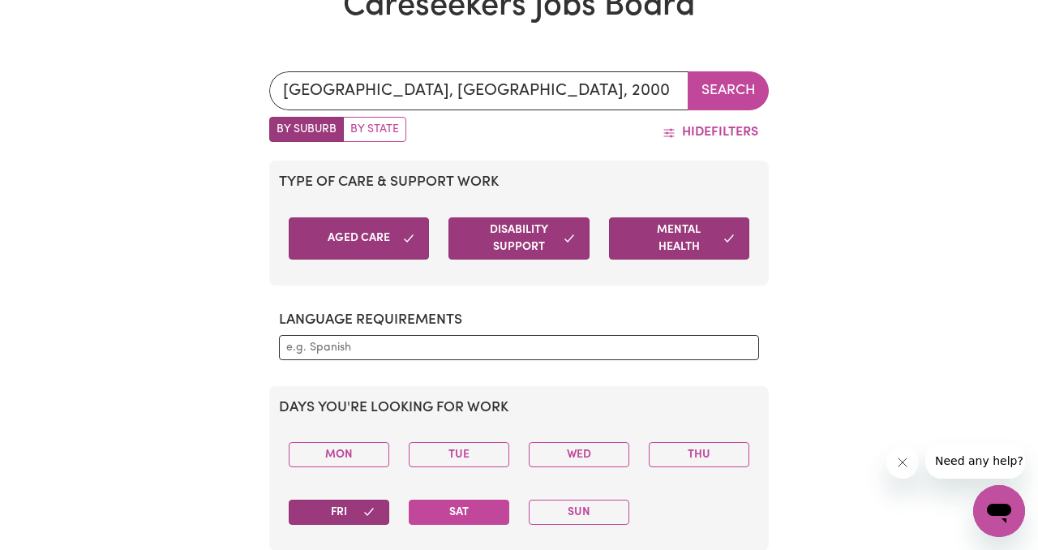
click at [392, 245] on button "Aged Care" at bounding box center [359, 238] width 140 height 42
click at [512, 243] on button "Disability Support" at bounding box center [519, 238] width 140 height 42
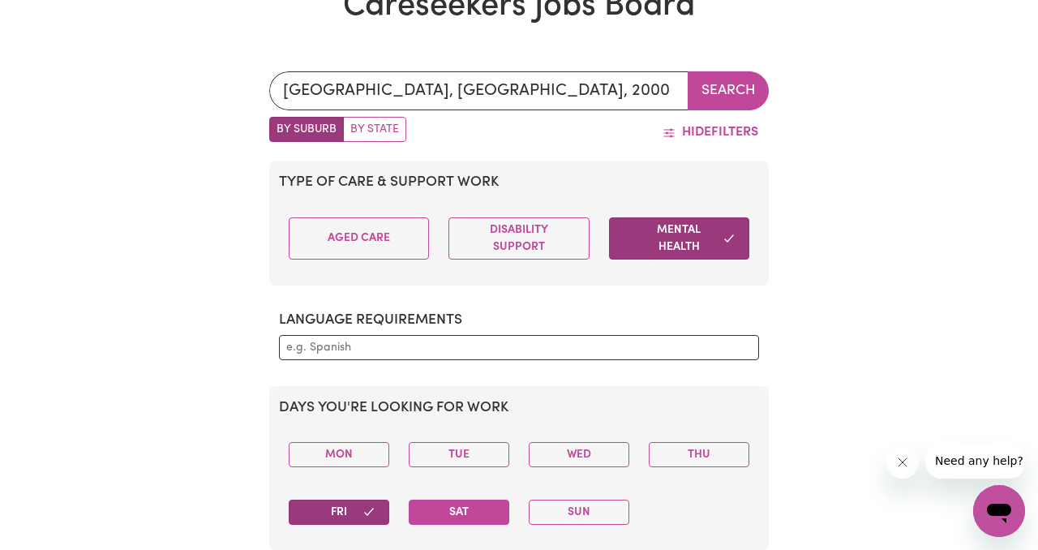
click at [678, 240] on button "Mental Health" at bounding box center [679, 238] width 140 height 42
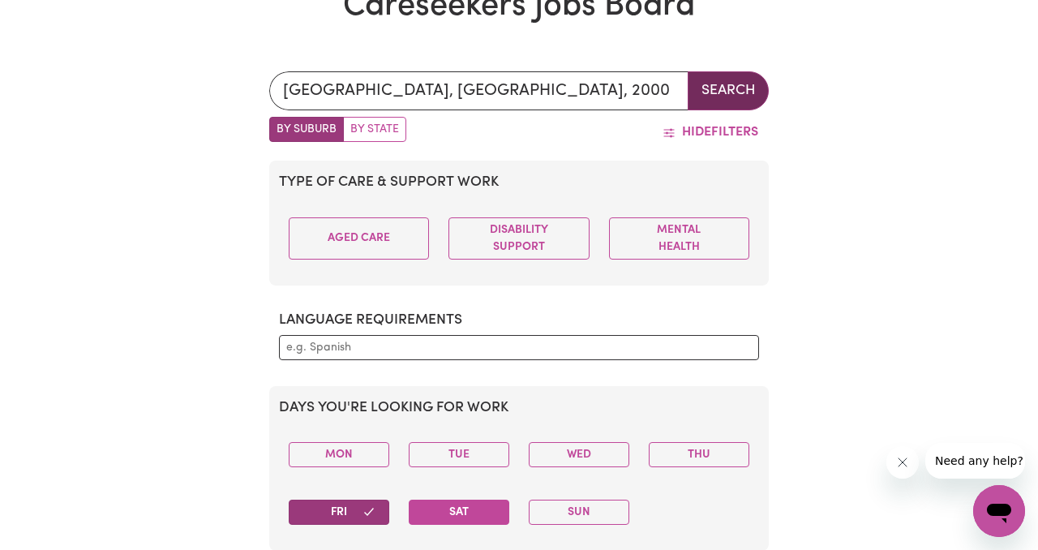
click at [711, 88] on button "Search" at bounding box center [728, 90] width 81 height 39
click at [710, 92] on button "Search" at bounding box center [728, 90] width 81 height 39
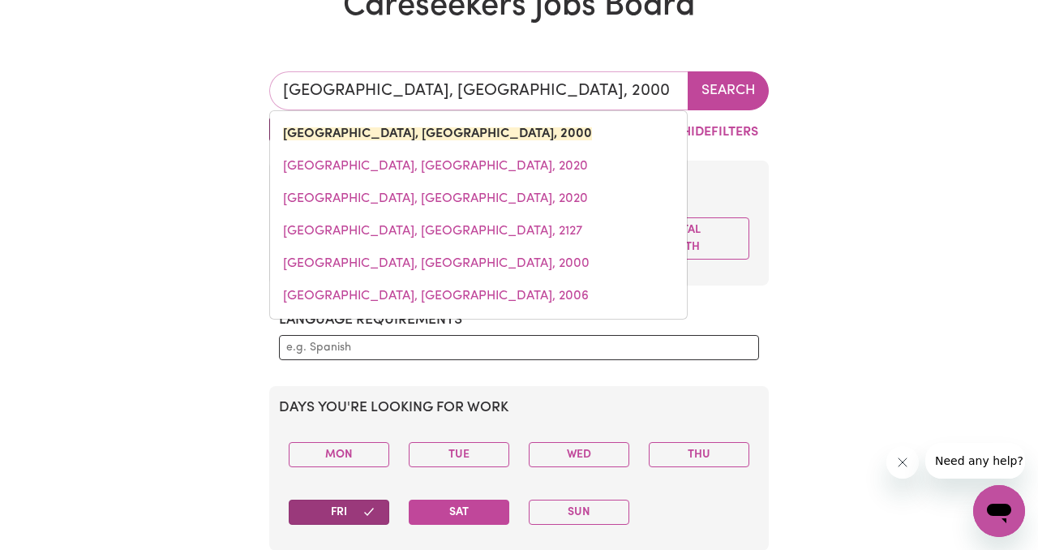
click at [553, 105] on input "SYDNEY, New South Wales, 2000" at bounding box center [478, 90] width 419 height 39
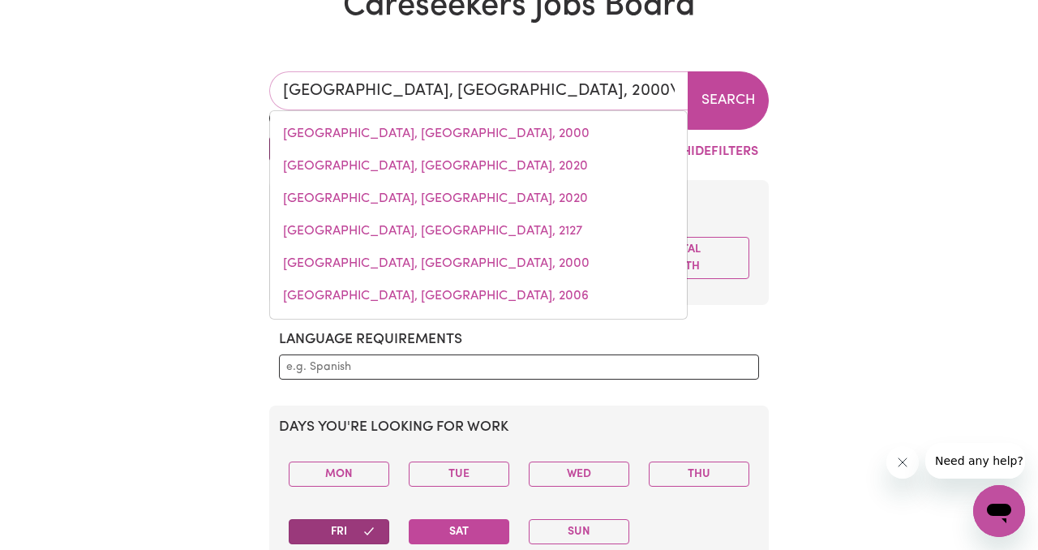
type input "SYDNEY, New South Wales, 2000"
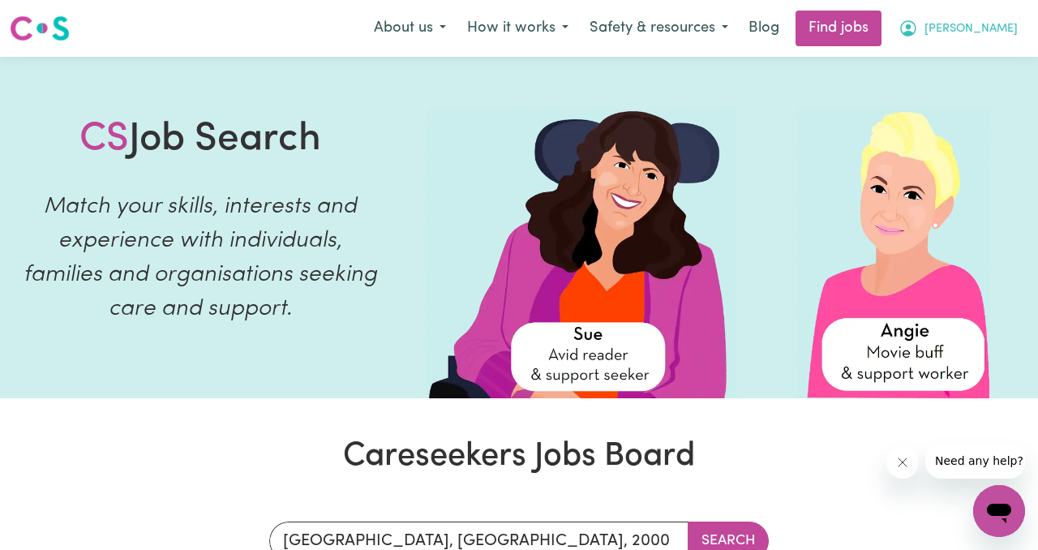
click at [989, 28] on button "Jade" at bounding box center [958, 28] width 140 height 34
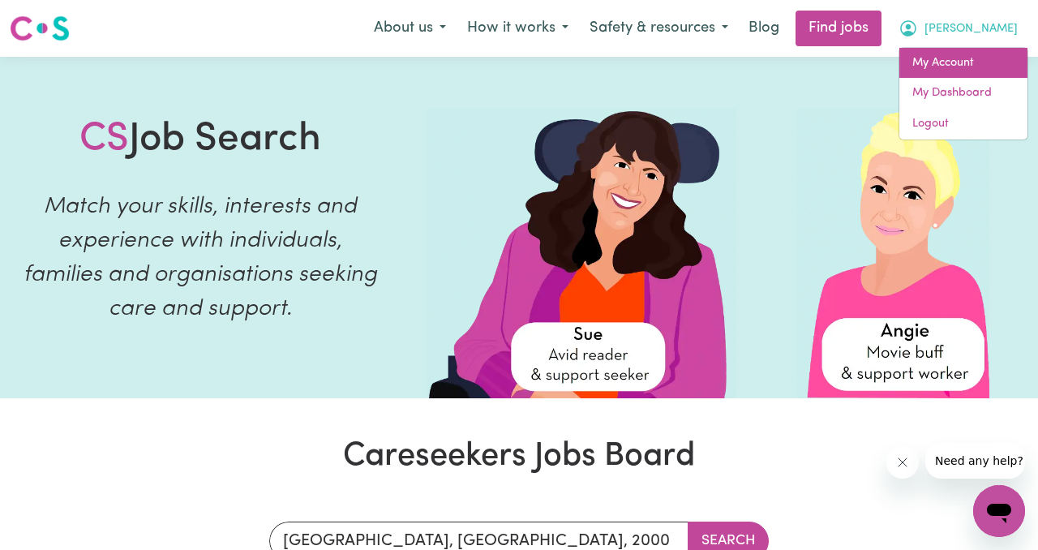
click at [964, 73] on link "My Account" at bounding box center [964, 63] width 128 height 31
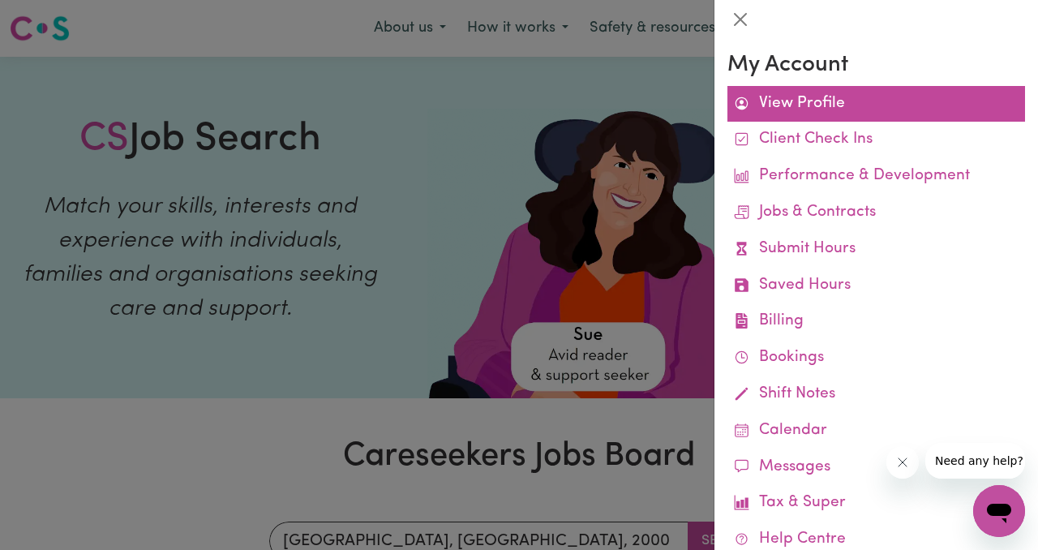
click at [801, 90] on link "View Profile" at bounding box center [877, 104] width 298 height 37
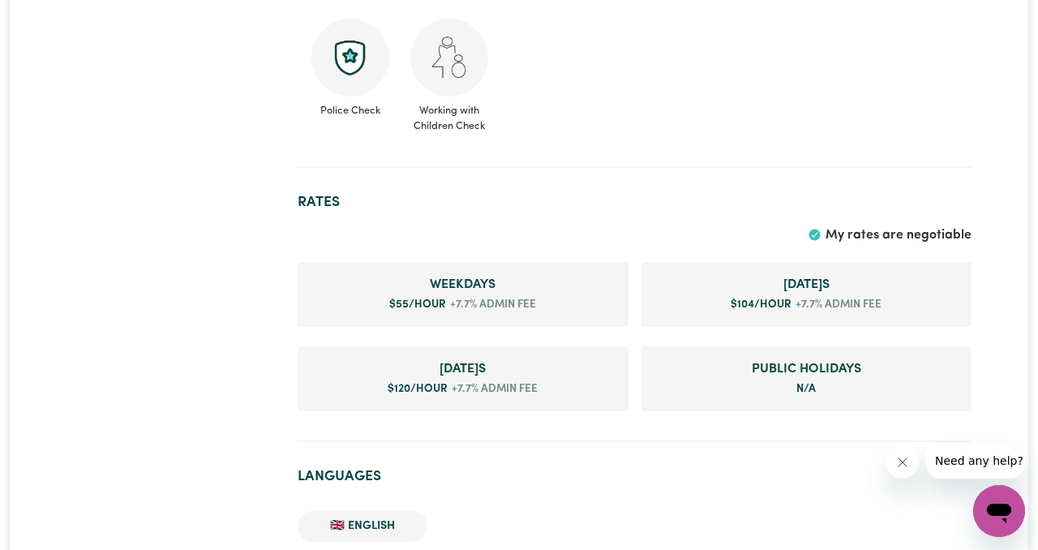
scroll to position [994, 0]
click at [474, 273] on span "Weekday s" at bounding box center [463, 282] width 305 height 19
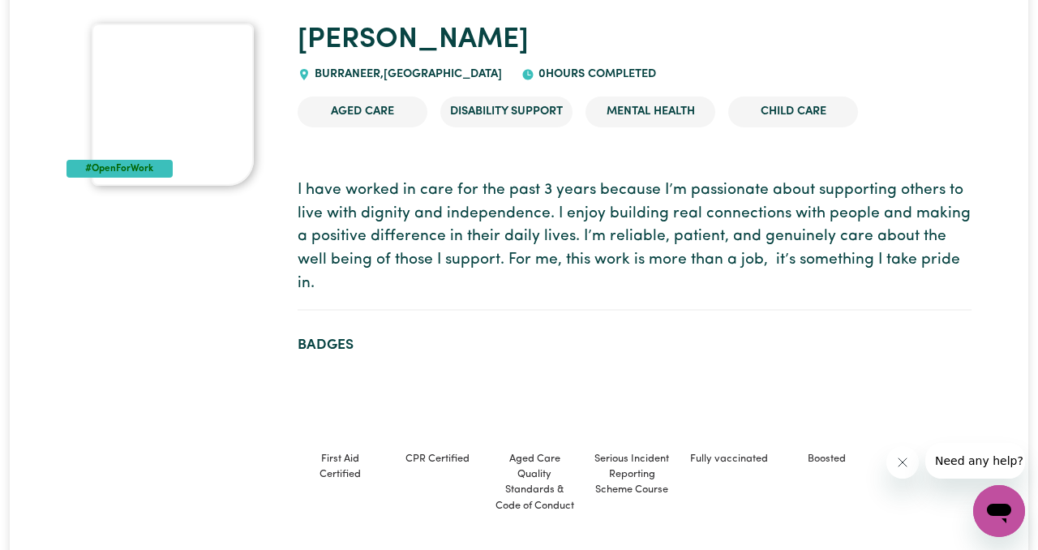
scroll to position [0, 0]
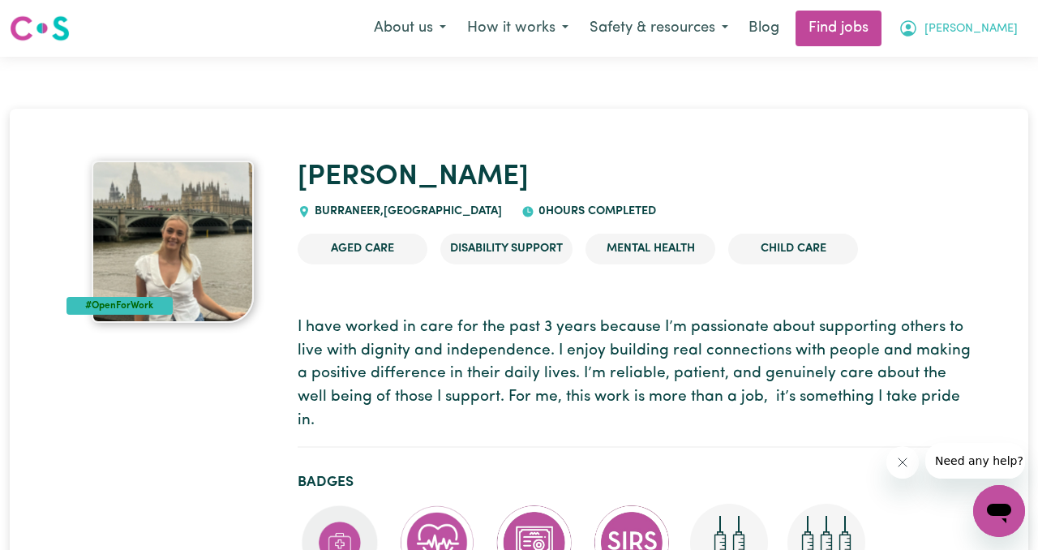
click at [918, 30] on icon "My Account" at bounding box center [908, 28] width 19 height 19
click at [882, 25] on link "Find jobs" at bounding box center [839, 29] width 86 height 36
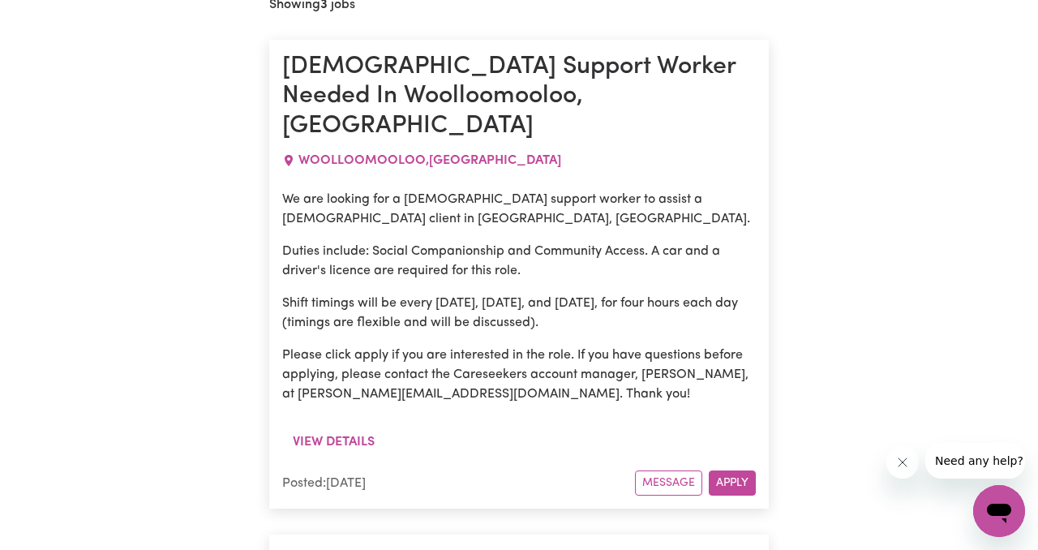
scroll to position [682, 0]
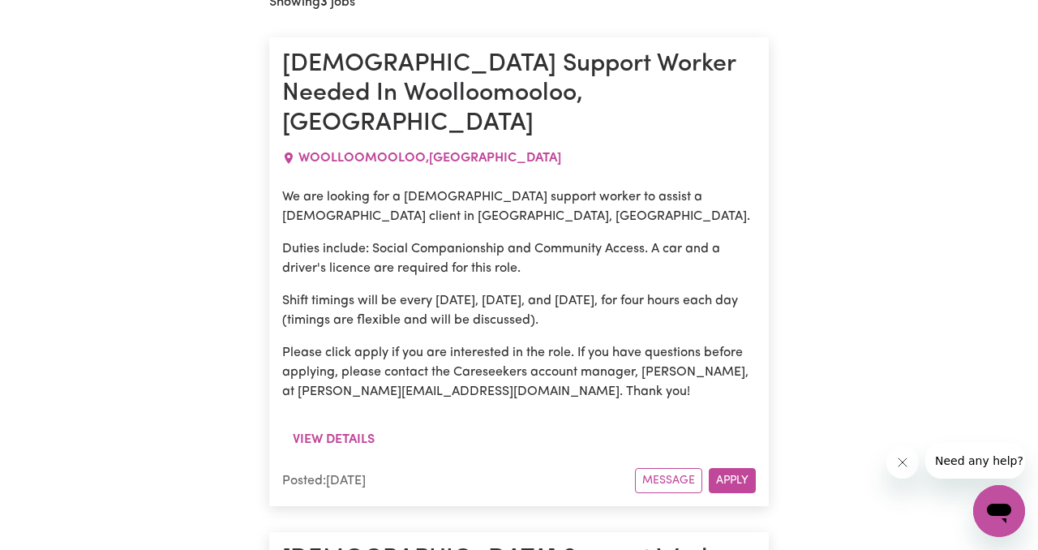
click at [322, 188] on p "We are looking for a female support worker to assist a male client in Woolloomo…" at bounding box center [519, 206] width 474 height 39
copy p "Woolloomooloo"
click at [405, 294] on p "Shift timings will be every Monday, Wednesday, and Friday, for four hours each …" at bounding box center [519, 310] width 474 height 39
click at [733, 468] on button "Apply" at bounding box center [732, 480] width 47 height 25
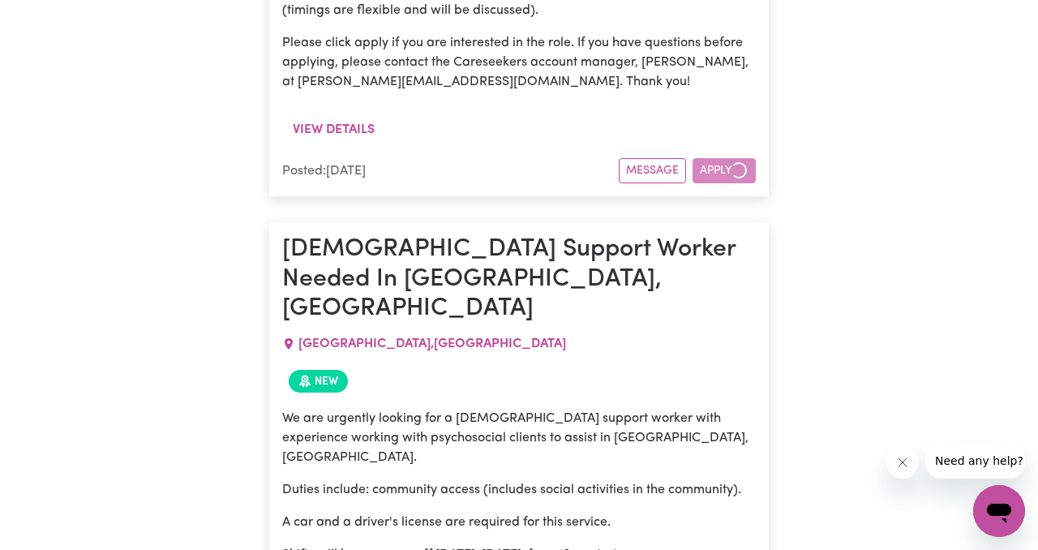
scroll to position [1029, 0]
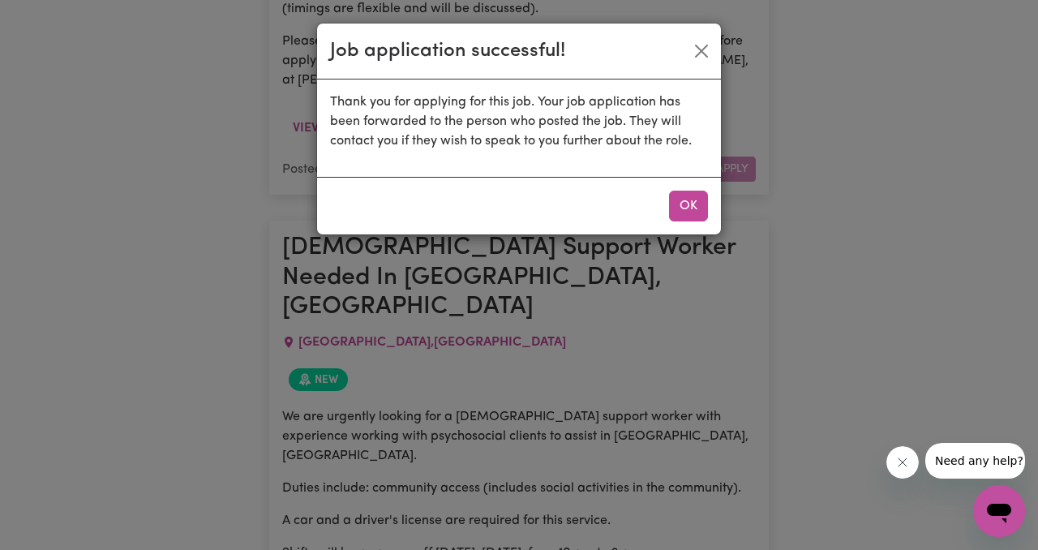
click at [673, 222] on div "OK" at bounding box center [519, 206] width 404 height 58
click at [688, 205] on button "OK" at bounding box center [688, 206] width 39 height 31
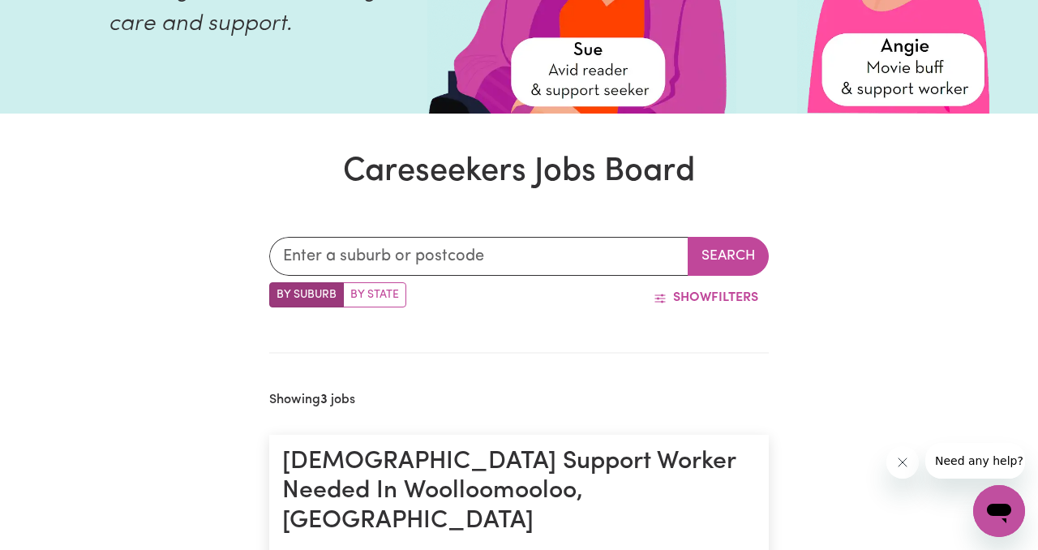
scroll to position [0, 0]
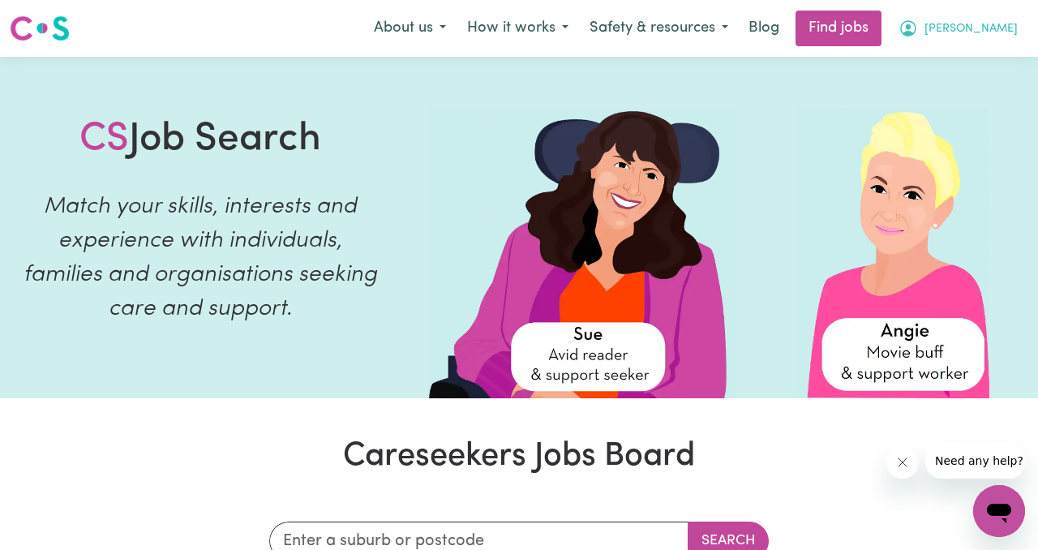
click at [1003, 18] on button "Jade" at bounding box center [958, 28] width 140 height 34
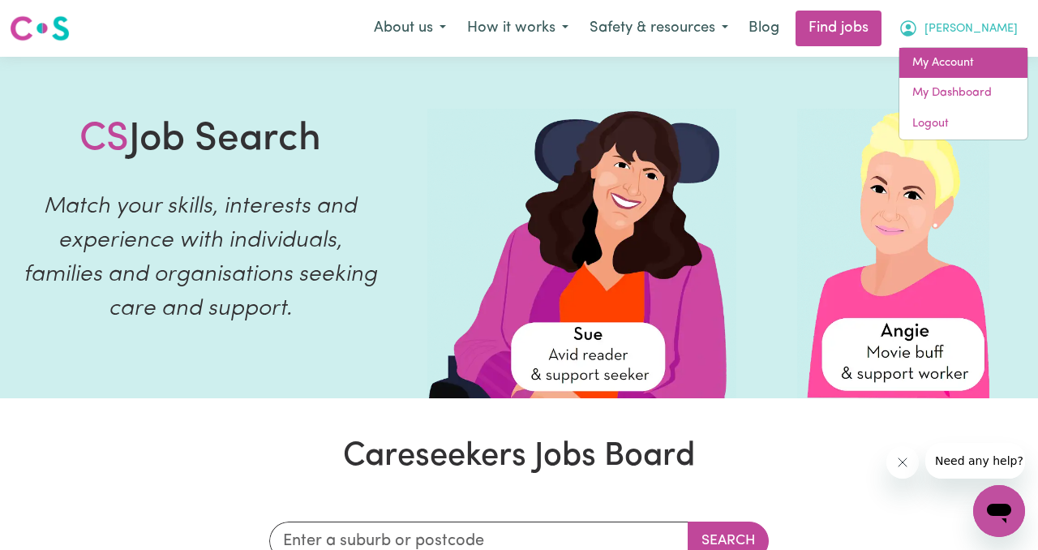
click at [965, 62] on link "My Account" at bounding box center [964, 63] width 128 height 31
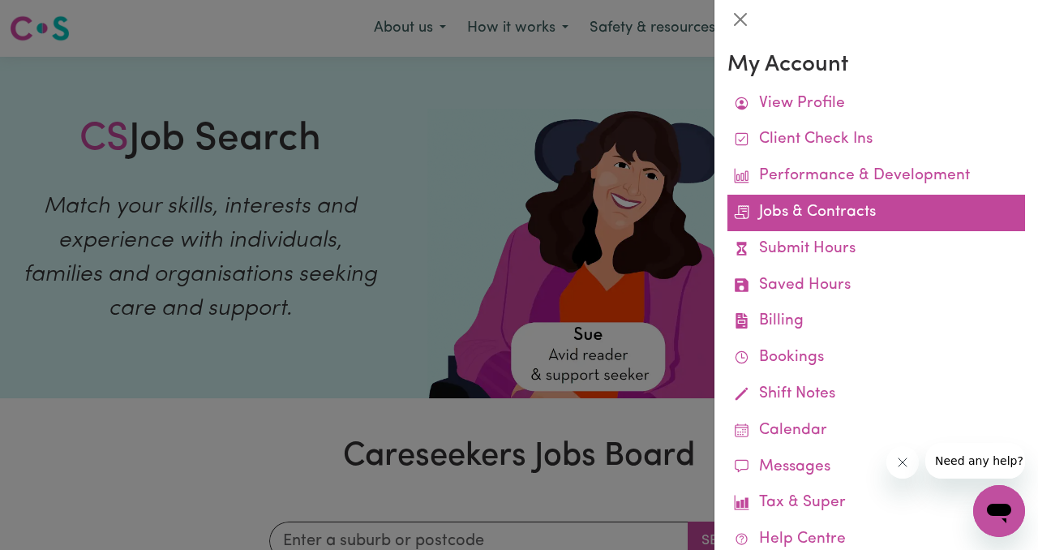
click at [854, 204] on link "Jobs & Contracts" at bounding box center [877, 213] width 298 height 37
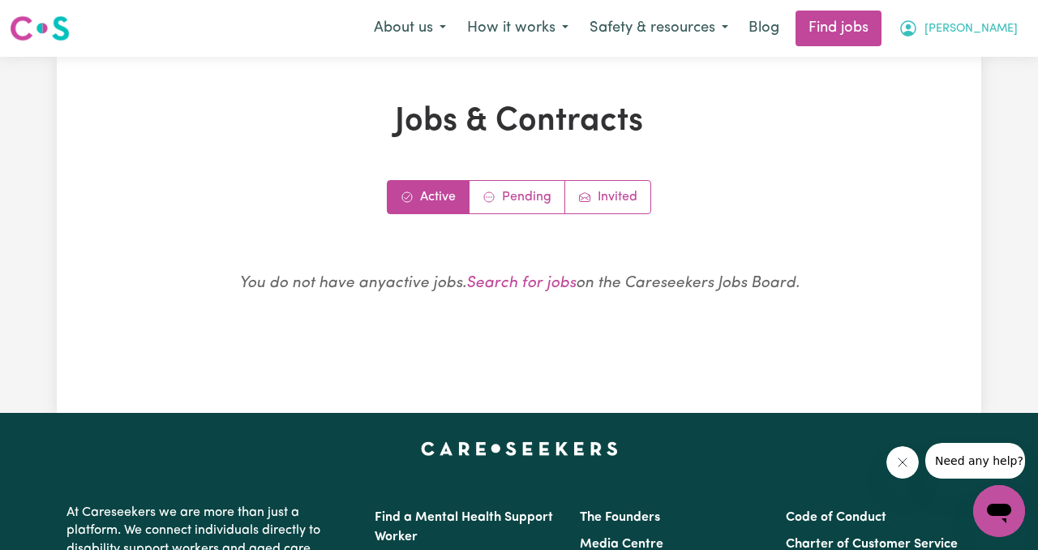
click at [918, 30] on icon "My Account" at bounding box center [908, 28] width 19 height 19
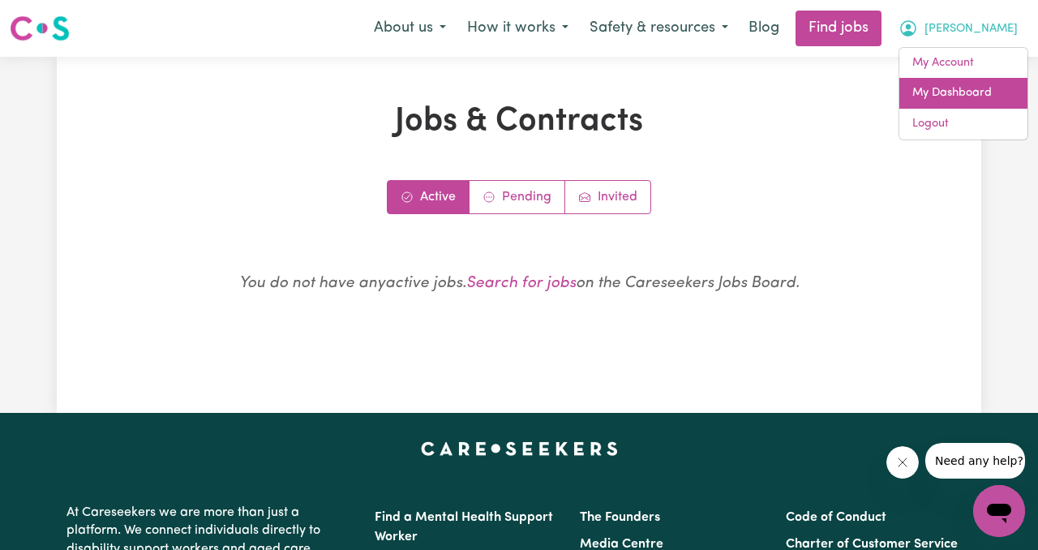
click at [977, 91] on link "My Dashboard" at bounding box center [964, 93] width 128 height 31
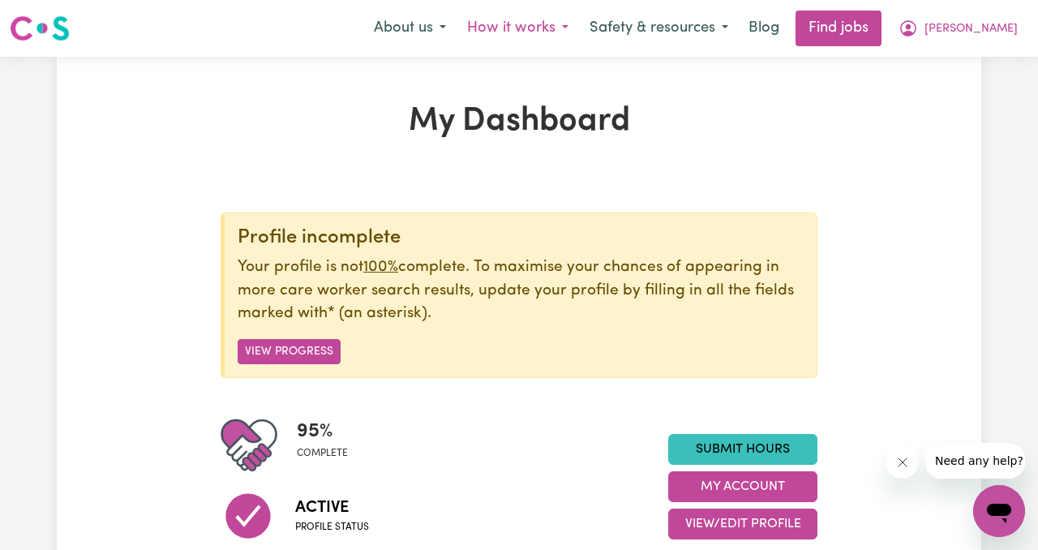
click at [554, 23] on button "How it works" at bounding box center [518, 28] width 122 height 34
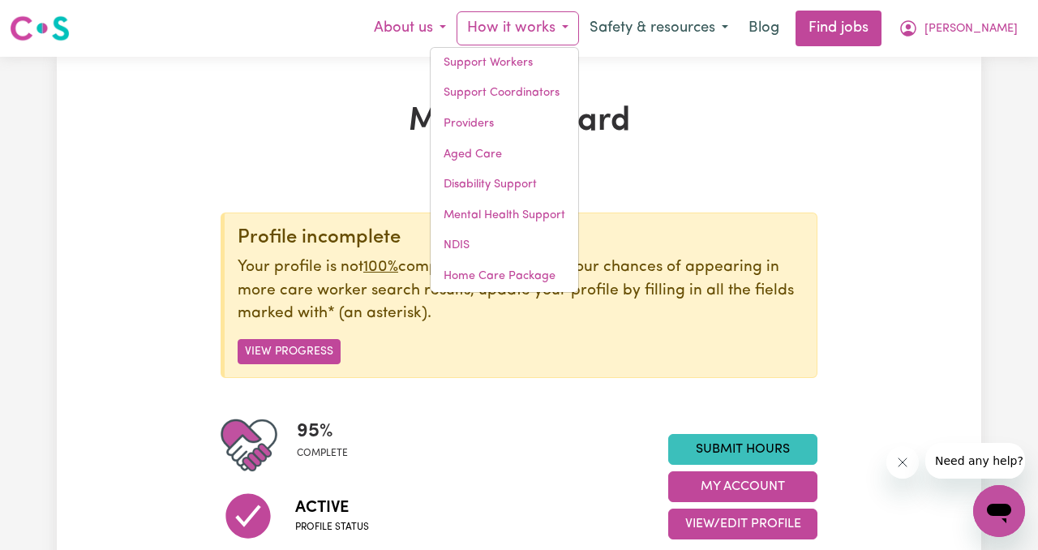
click at [457, 28] on button "About us" at bounding box center [409, 28] width 93 height 34
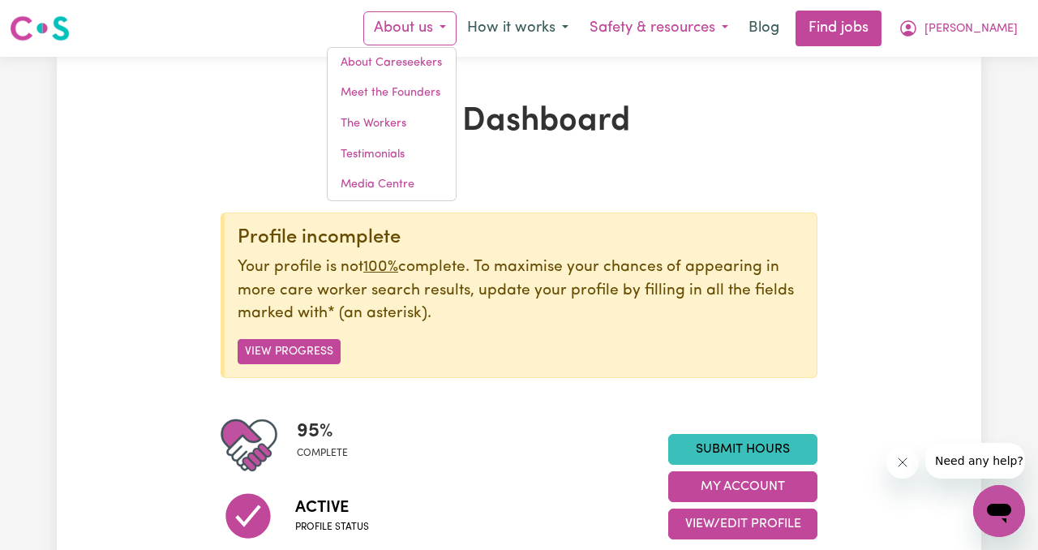
click at [728, 32] on button "Safety & resources" at bounding box center [659, 28] width 160 height 34
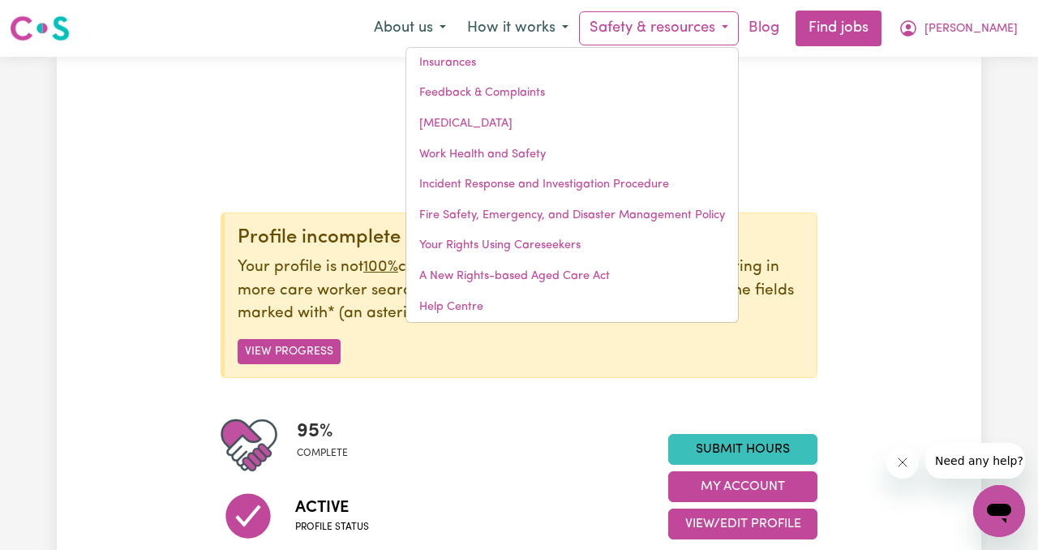
click at [789, 26] on link "Blog" at bounding box center [764, 29] width 50 height 36
